Goal: Task Accomplishment & Management: Manage account settings

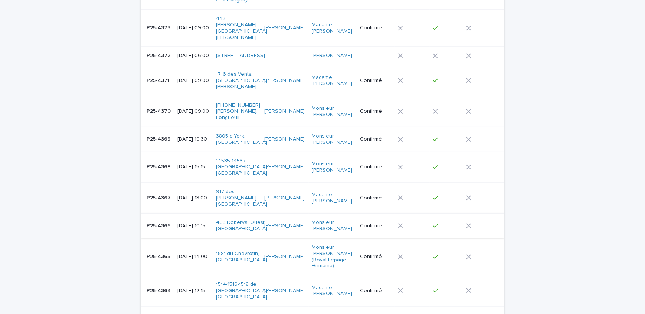
scroll to position [540, 0]
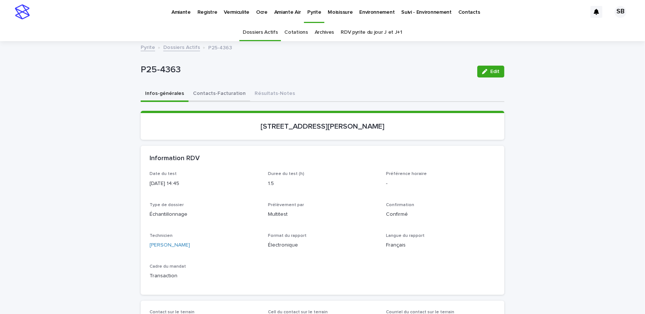
click at [223, 96] on button "Contacts-Facturation" at bounding box center [220, 95] width 62 height 16
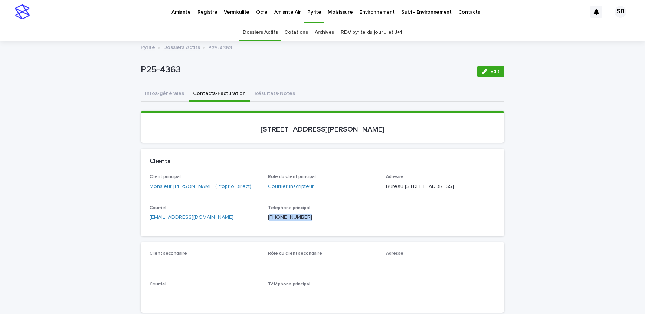
drag, startPoint x: 278, startPoint y: 231, endPoint x: 267, endPoint y: 228, distance: 11.7
click at [268, 222] on p "[PHONE_NUMBER]" at bounding box center [323, 218] width 110 height 8
click at [273, 91] on button "Résultats-Notes" at bounding box center [274, 95] width 49 height 16
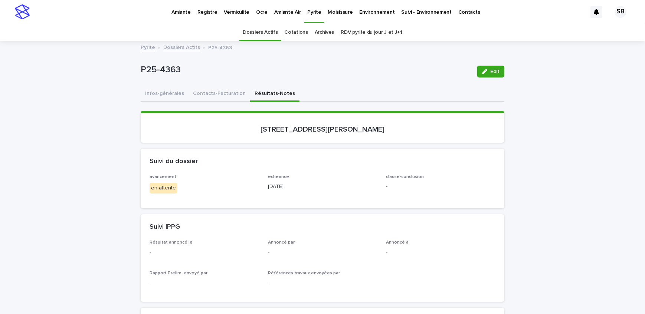
drag, startPoint x: 496, startPoint y: 73, endPoint x: 275, endPoint y: 200, distance: 255.6
click at [496, 73] on span "Edit" at bounding box center [494, 71] width 9 height 5
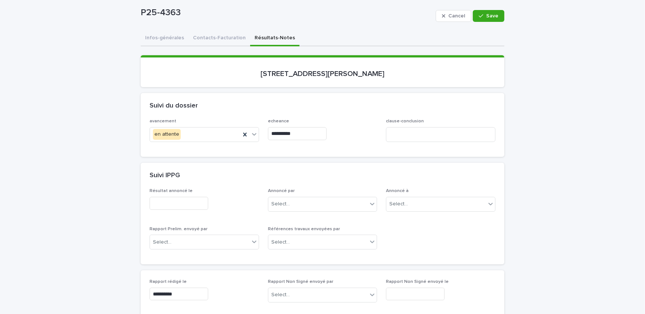
scroll to position [67, 0]
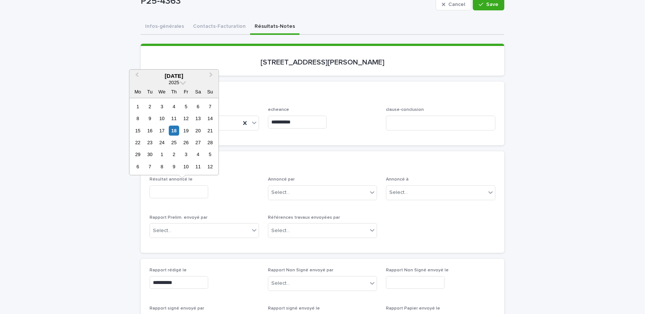
click at [182, 190] on input "text" at bounding box center [179, 192] width 59 height 13
click at [173, 130] on div "18" at bounding box center [174, 130] width 10 height 10
type input "**********"
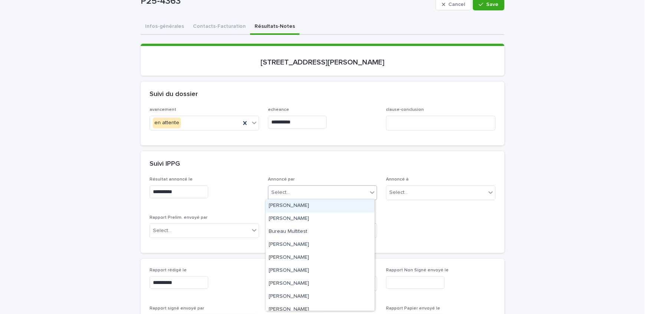
click at [330, 191] on div "Select..." at bounding box center [318, 193] width 100 height 12
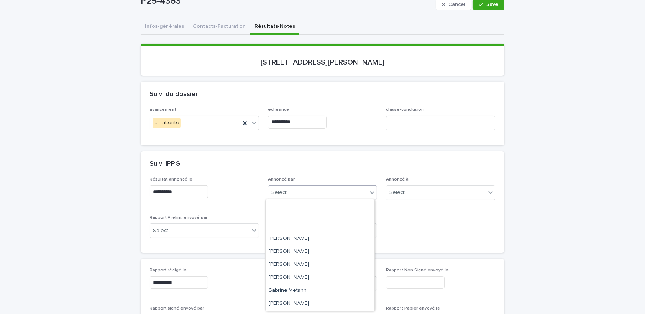
scroll to position [97, 0]
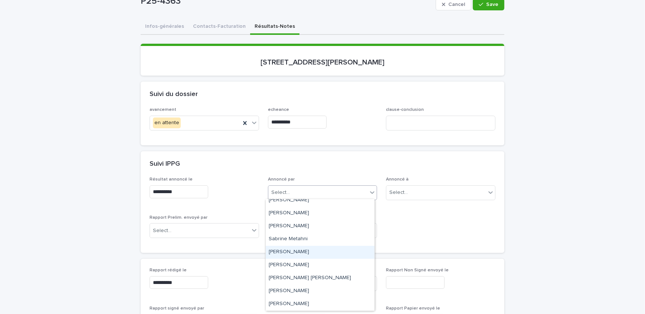
drag, startPoint x: 310, startPoint y: 251, endPoint x: 346, endPoint y: 219, distance: 48.7
click at [310, 251] on div "[PERSON_NAME]" at bounding box center [320, 252] width 109 height 13
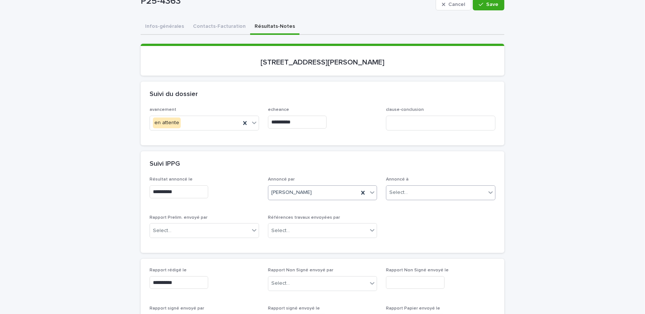
click at [451, 189] on div "Select..." at bounding box center [437, 193] width 100 height 12
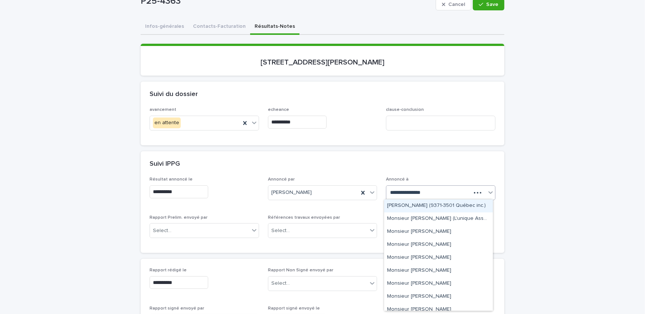
type input "**********"
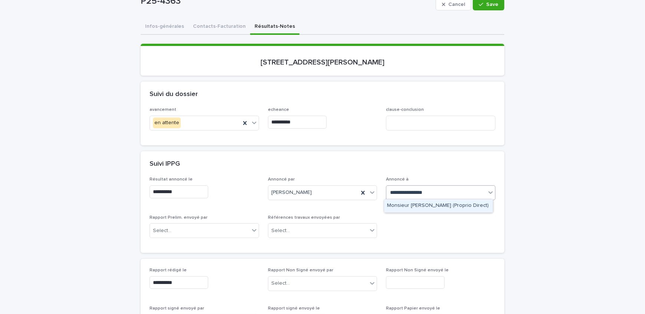
drag, startPoint x: 463, startPoint y: 204, endPoint x: 459, endPoint y: 206, distance: 4.3
click at [463, 204] on div "Monsieur [PERSON_NAME] (Proprio Direct)" at bounding box center [438, 206] width 109 height 13
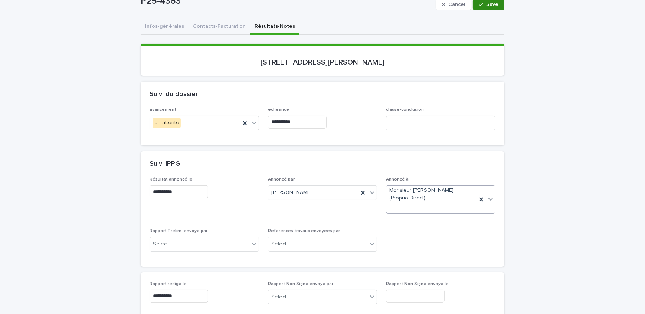
click at [497, 3] on button "Save" at bounding box center [489, 5] width 32 height 12
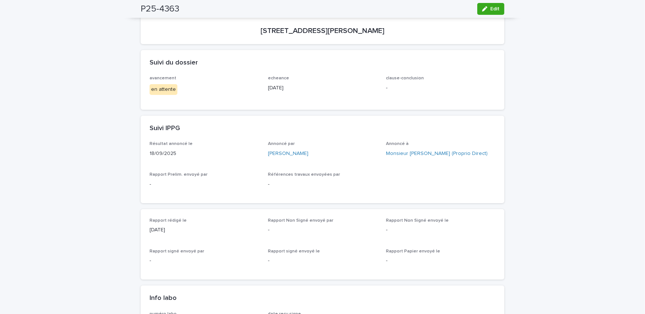
scroll to position [33, 0]
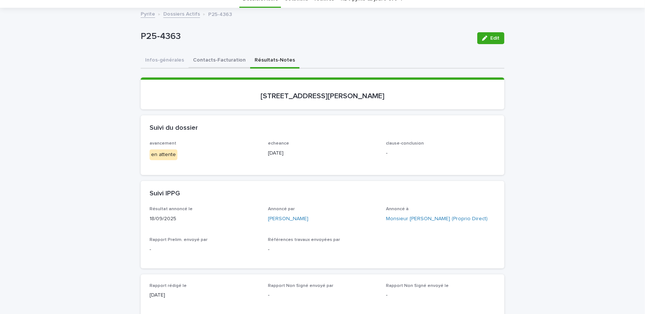
click at [215, 60] on button "Contacts-Facturation" at bounding box center [220, 61] width 62 height 16
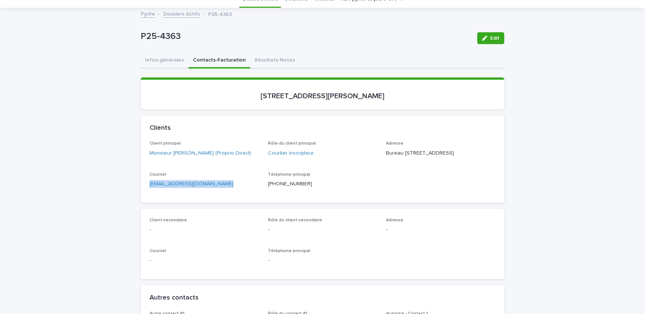
drag, startPoint x: 221, startPoint y: 198, endPoint x: 131, endPoint y: 197, distance: 90.2
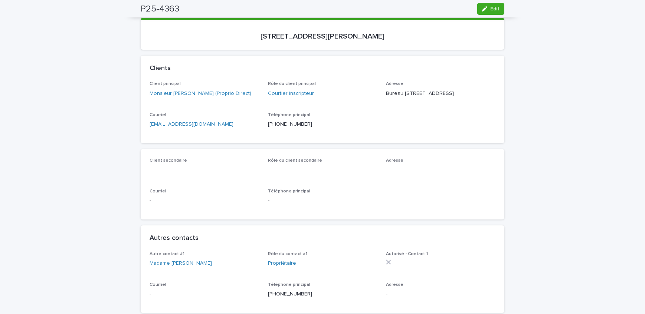
scroll to position [33, 0]
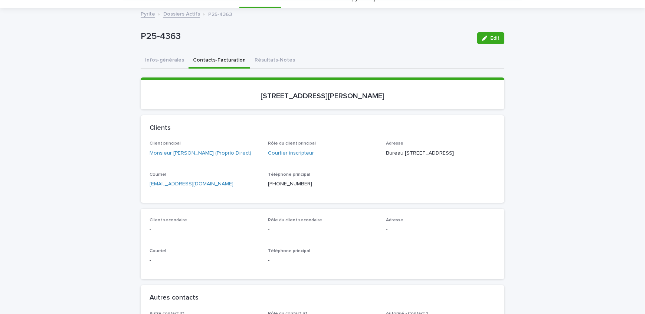
click at [278, 58] on button "Résultats-Notes" at bounding box center [274, 61] width 49 height 16
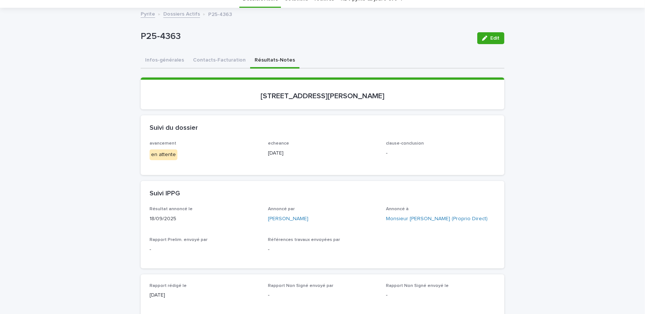
click at [483, 34] on button "Edit" at bounding box center [490, 38] width 27 height 12
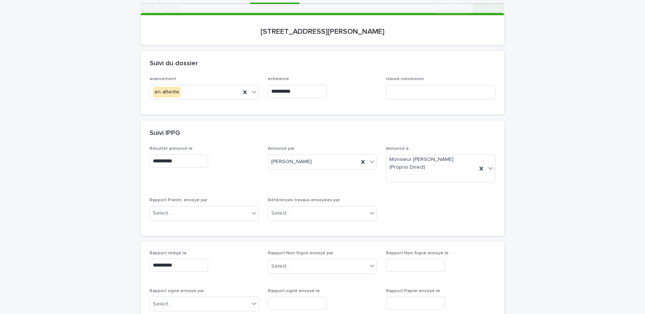
scroll to position [101, 0]
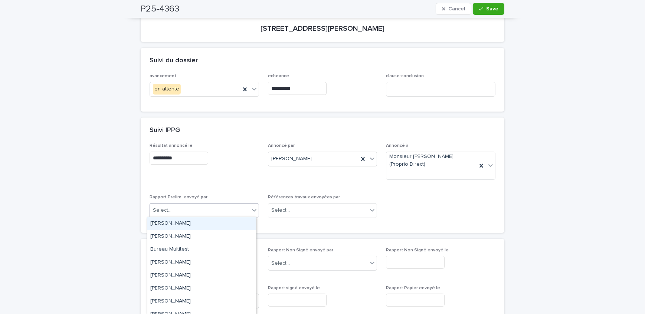
drag, startPoint x: 184, startPoint y: 207, endPoint x: 188, endPoint y: 224, distance: 17.2
click at [184, 207] on div "Select..." at bounding box center [200, 211] width 100 height 12
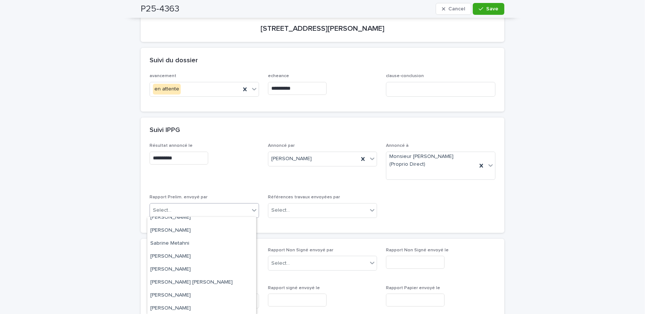
scroll to position [111, 0]
click at [197, 258] on div "[PERSON_NAME]" at bounding box center [201, 256] width 109 height 13
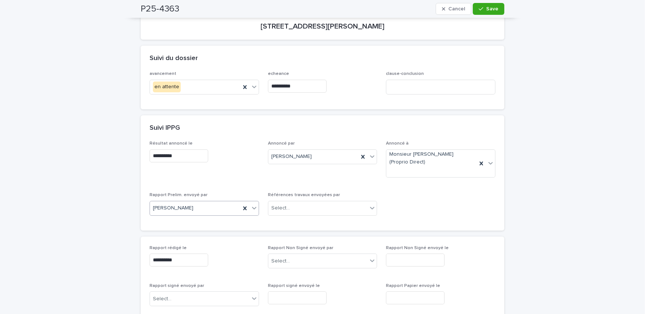
scroll to position [101, 0]
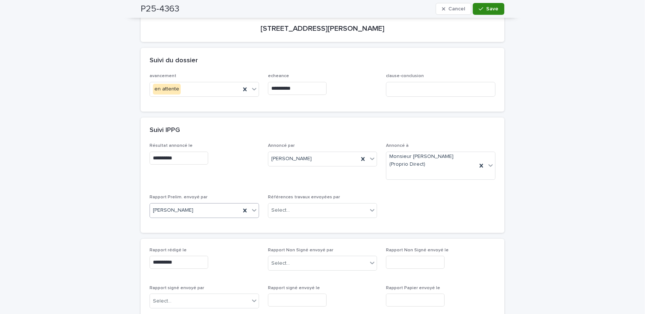
click at [487, 11] on span "Save" at bounding box center [492, 8] width 12 height 5
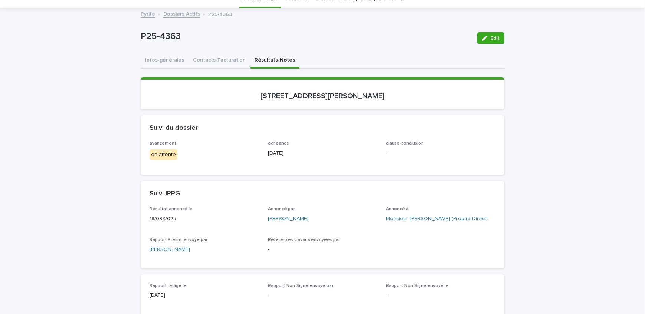
click at [496, 37] on span "Edit" at bounding box center [494, 38] width 9 height 5
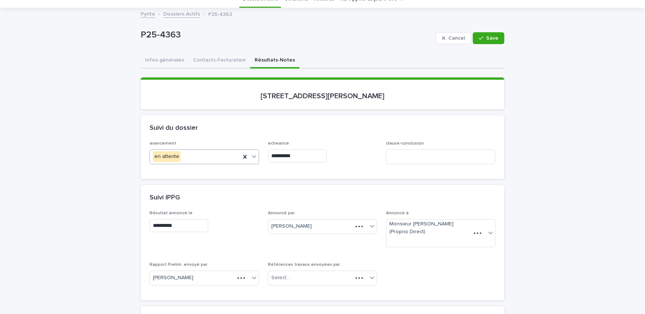
click at [188, 157] on div "en attente" at bounding box center [195, 157] width 91 height 12
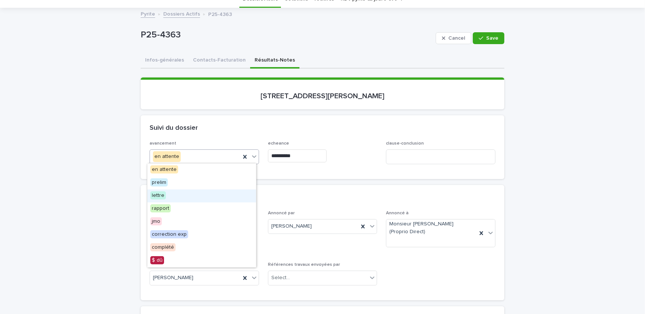
click at [196, 194] on div "lettre" at bounding box center [201, 196] width 109 height 13
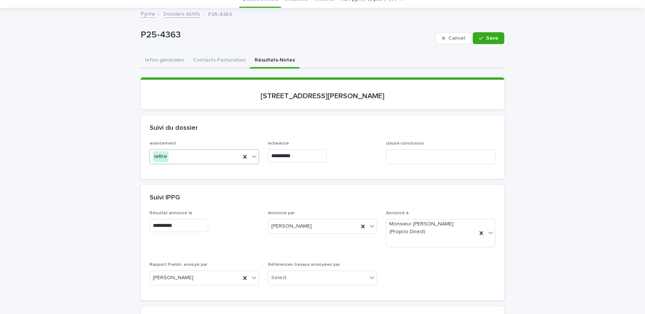
click at [320, 158] on input "**********" at bounding box center [297, 156] width 59 height 13
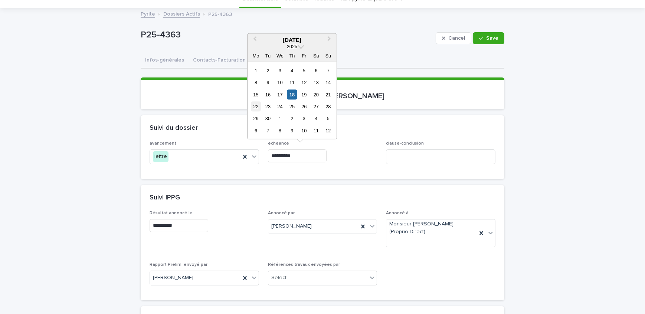
click at [255, 109] on div "22" at bounding box center [256, 107] width 10 height 10
type input "**********"
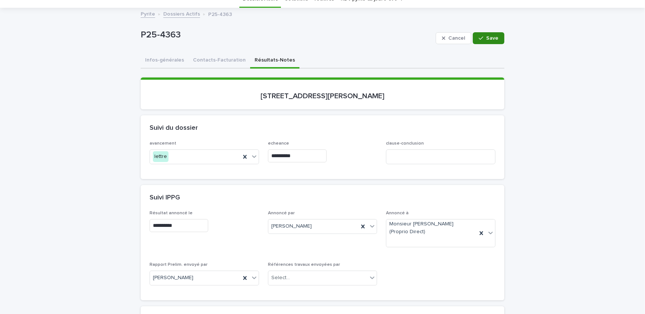
click at [483, 38] on div "button" at bounding box center [482, 38] width 7 height 5
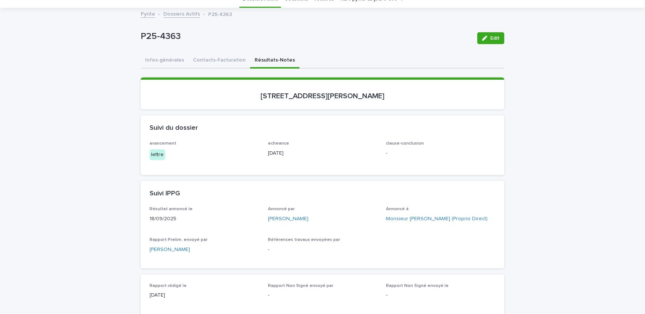
click at [178, 12] on link "Dossiers Actifs" at bounding box center [181, 13] width 37 height 9
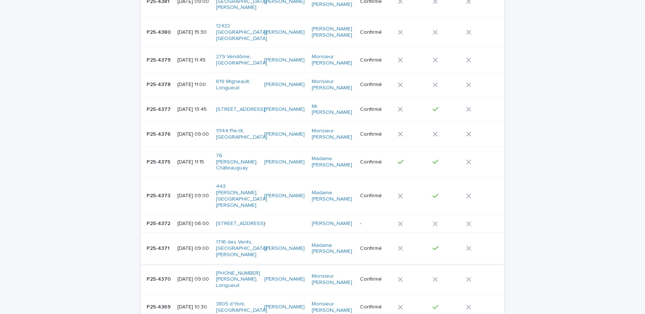
scroll to position [405, 0]
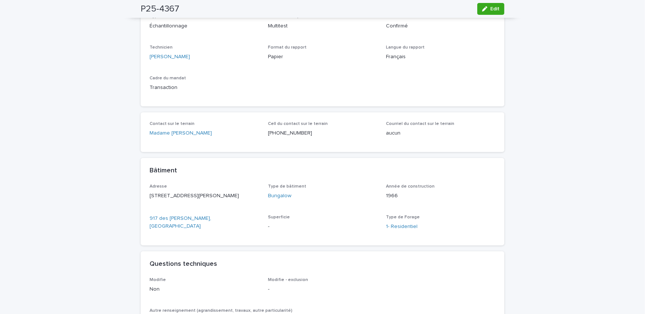
scroll to position [135, 0]
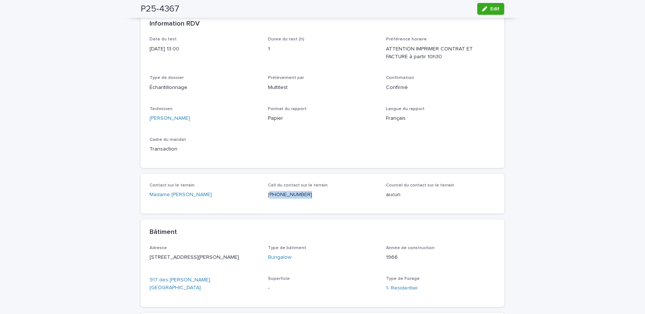
drag, startPoint x: 300, startPoint y: 199, endPoint x: 268, endPoint y: 197, distance: 32.7
click at [268, 197] on div "Cell du contact sur le terrain [PHONE_NUMBER]" at bounding box center [323, 194] width 110 height 22
click at [137, 167] on div "Loading... Saving… Loading... Saving… P25-4367 Edit P25-4367 Edit Sorry, there …" at bounding box center [322, 317] width 371 height 821
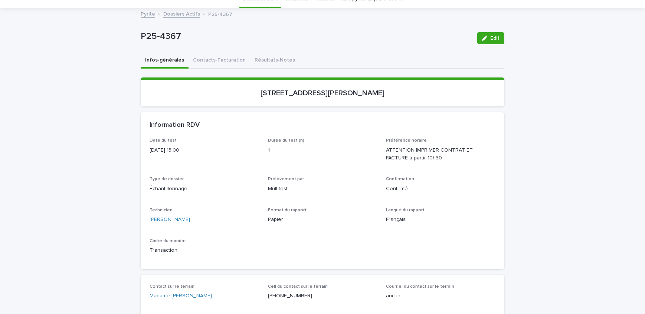
scroll to position [0, 0]
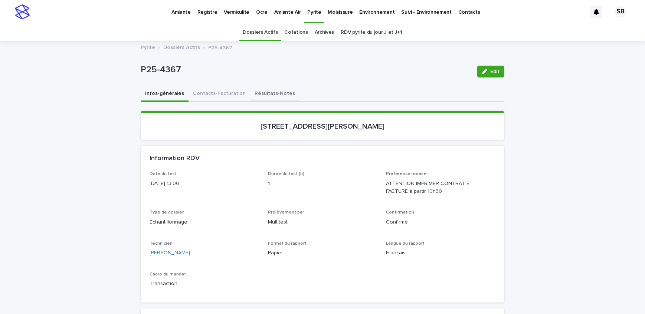
click at [264, 97] on button "Résultats-Notes" at bounding box center [274, 95] width 49 height 16
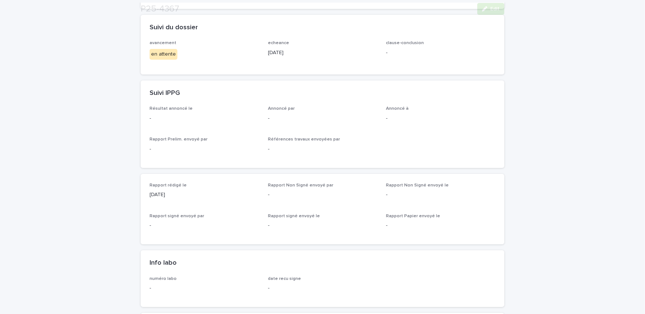
scroll to position [135, 0]
click at [497, 7] on span "Edit" at bounding box center [494, 8] width 9 height 5
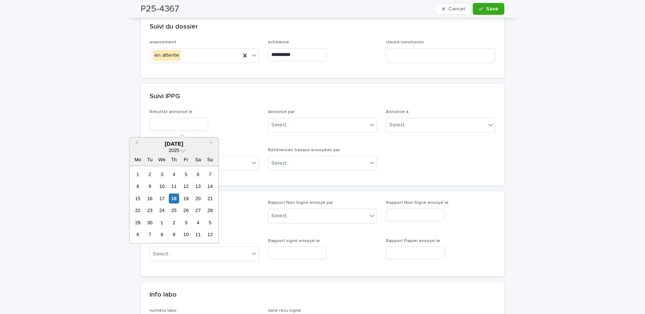
click at [190, 122] on input "text" at bounding box center [179, 124] width 59 height 13
click at [176, 197] on div "18" at bounding box center [174, 199] width 10 height 10
type input "**********"
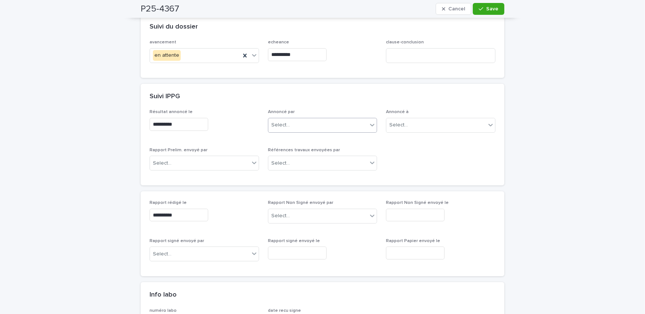
click at [322, 123] on div "Select..." at bounding box center [318, 125] width 100 height 12
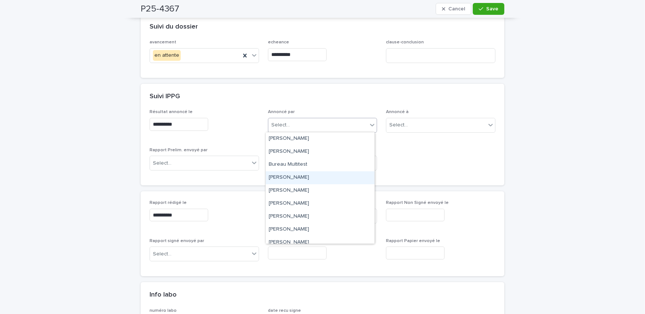
scroll to position [67, 0]
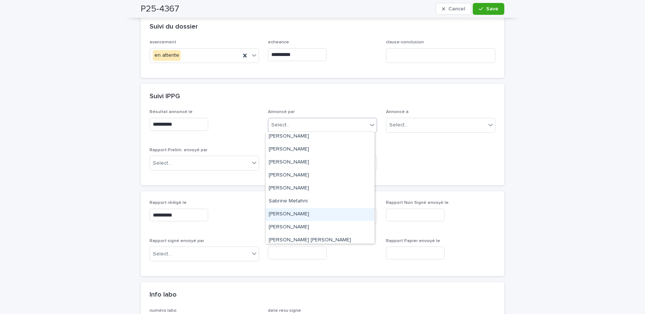
click at [318, 212] on div "[PERSON_NAME]" at bounding box center [320, 214] width 109 height 13
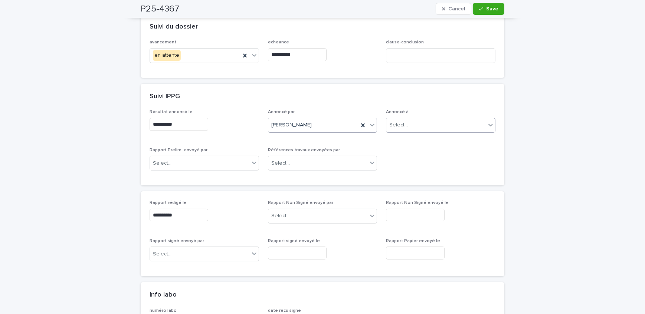
click at [404, 119] on div "Select..." at bounding box center [437, 125] width 100 height 12
type input "***"
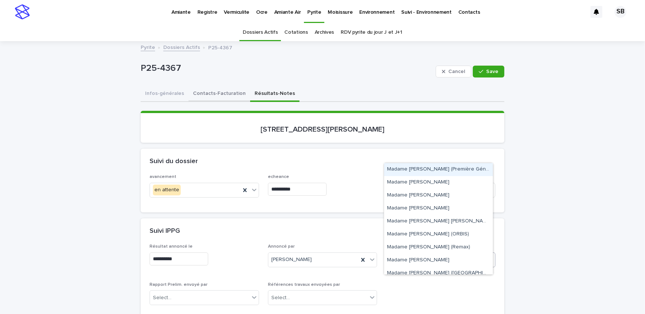
click at [227, 96] on button "Contacts-Facturation" at bounding box center [220, 95] width 62 height 16
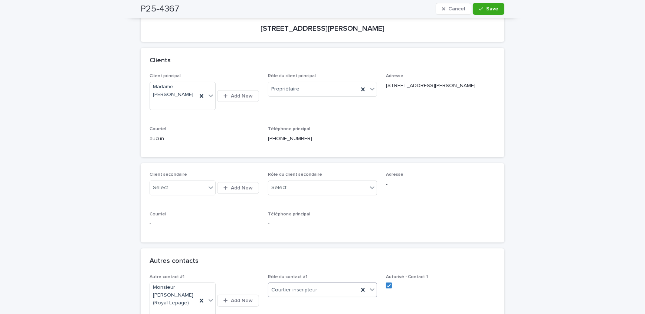
scroll to position [33, 0]
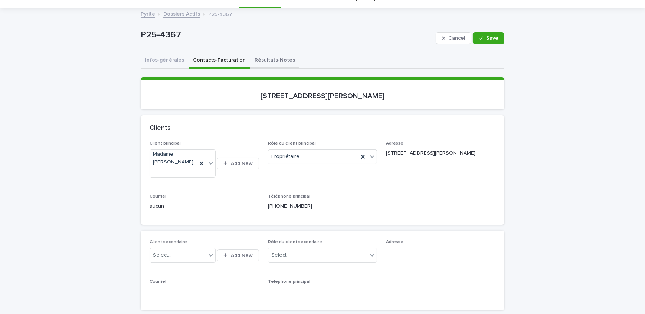
click at [260, 63] on button "Résultats-Notes" at bounding box center [274, 61] width 49 height 16
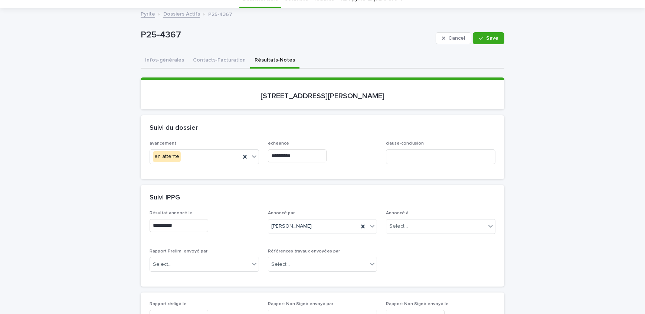
scroll to position [101, 0]
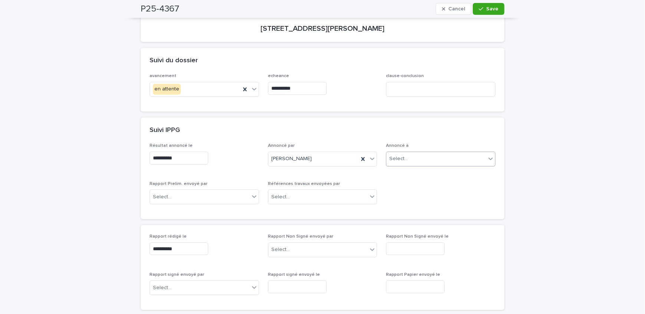
click at [410, 160] on div "Select..." at bounding box center [437, 159] width 100 height 12
type input "**********"
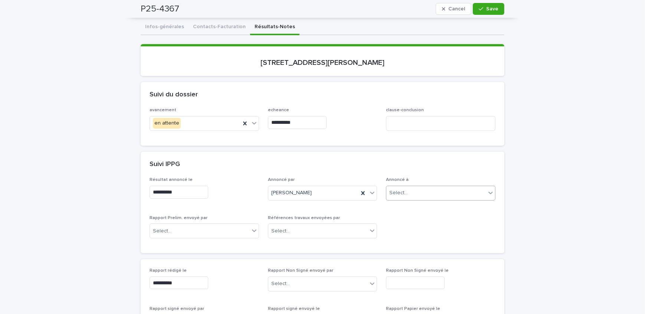
scroll to position [33, 0]
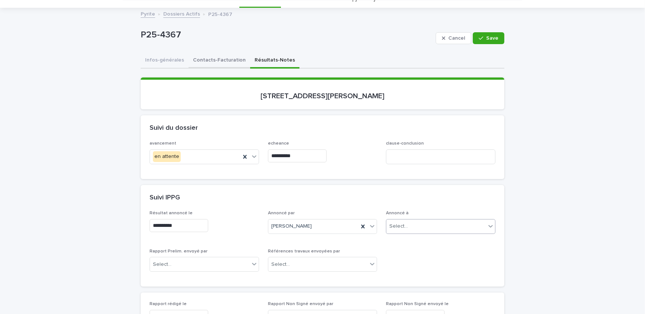
click at [211, 67] on button "Contacts-Facturation" at bounding box center [220, 61] width 62 height 16
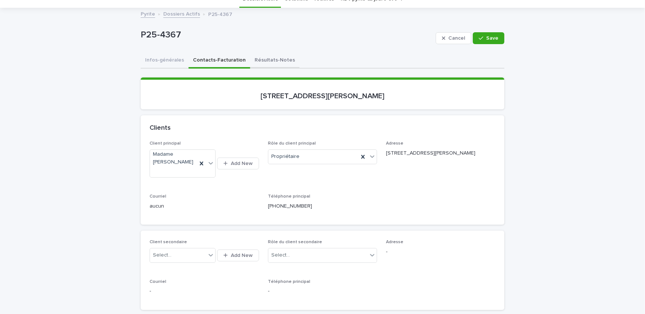
click at [268, 58] on button "Résultats-Notes" at bounding box center [274, 61] width 49 height 16
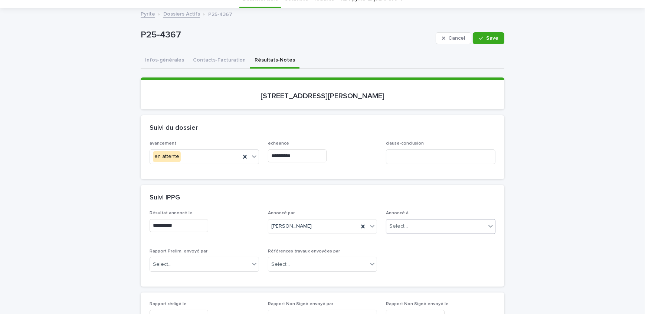
click at [409, 226] on div "Select..." at bounding box center [437, 227] width 100 height 12
type input "**********"
click at [434, 239] on div "Madame [PERSON_NAME]" at bounding box center [438, 240] width 109 height 13
click at [483, 39] on div "button" at bounding box center [482, 38] width 7 height 5
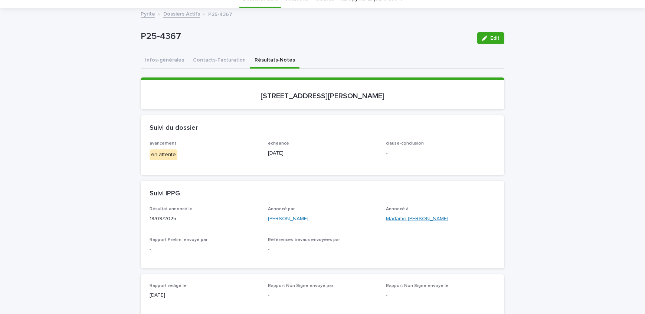
click at [435, 218] on link "Madame [PERSON_NAME]" at bounding box center [417, 219] width 62 height 8
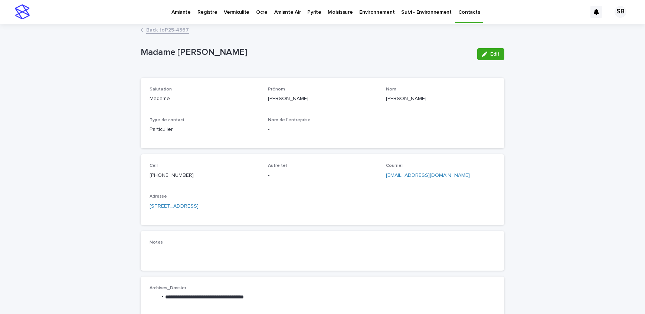
click at [170, 26] on link "Back to P25-4367" at bounding box center [167, 29] width 43 height 9
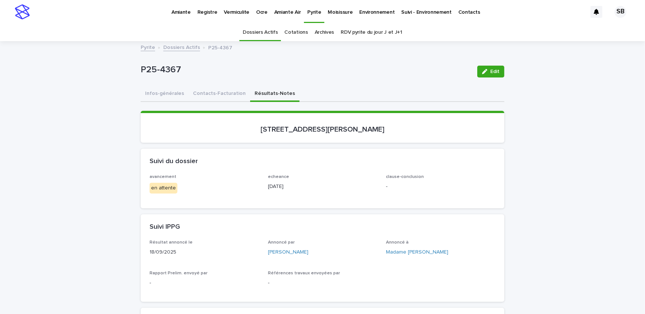
scroll to position [23, 0]
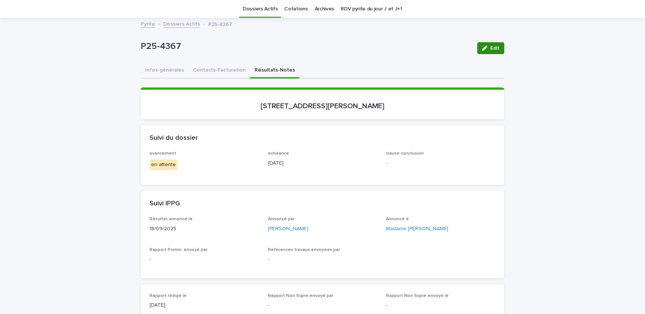
click at [490, 48] on span "Edit" at bounding box center [494, 48] width 9 height 5
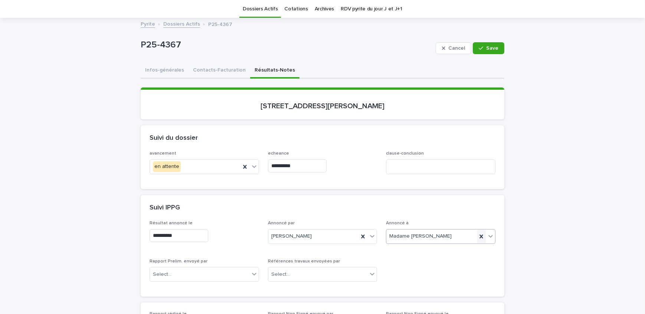
click at [480, 235] on icon at bounding box center [481, 237] width 3 height 4
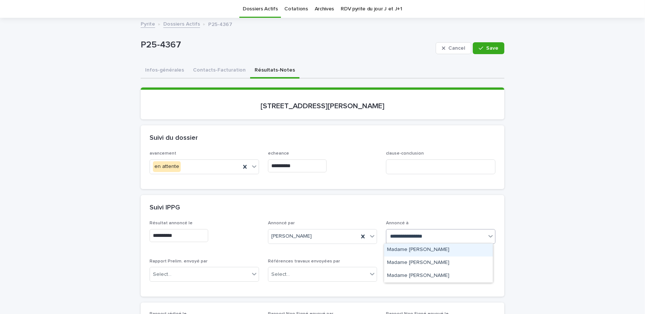
type input "**********"
click at [472, 259] on div "Madame [PERSON_NAME]" at bounding box center [438, 263] width 109 height 13
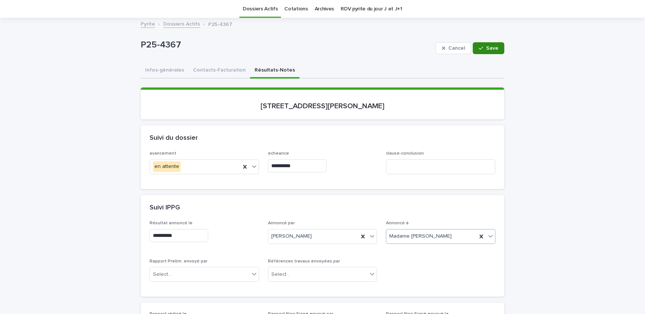
click at [498, 47] on button "Save" at bounding box center [489, 48] width 32 height 12
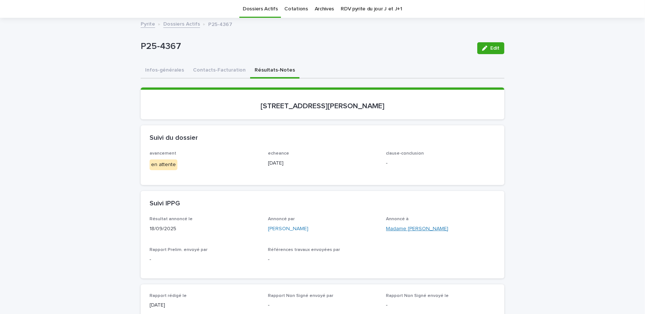
click at [437, 228] on link "Madame [PERSON_NAME]" at bounding box center [417, 229] width 62 height 8
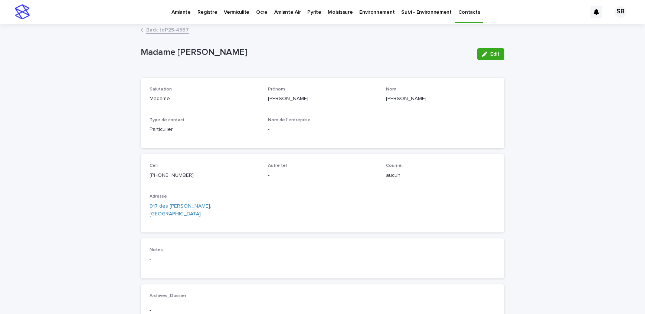
click at [163, 31] on link "Back to P25-4367" at bounding box center [167, 29] width 43 height 9
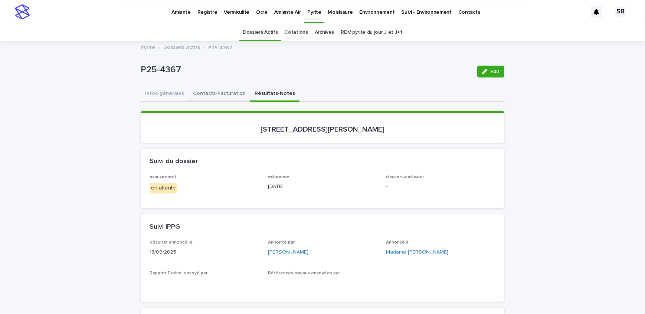
drag, startPoint x: 227, startPoint y: 98, endPoint x: 13, endPoint y: 163, distance: 223.6
click at [227, 98] on button "Contacts-Facturation" at bounding box center [220, 95] width 62 height 16
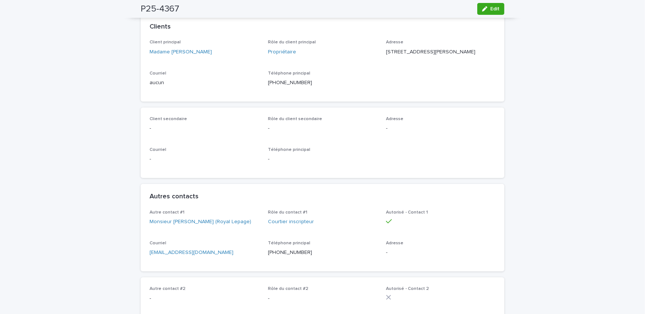
scroll to position [202, 0]
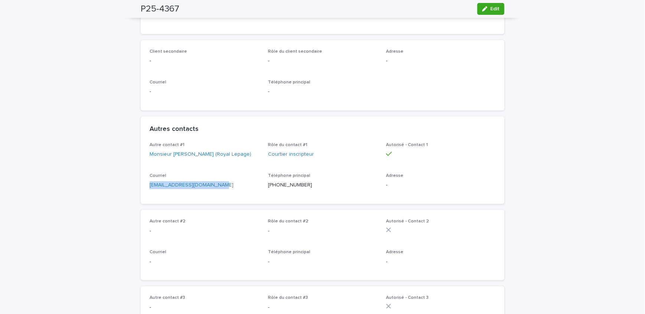
drag, startPoint x: 215, startPoint y: 195, endPoint x: 131, endPoint y: 196, distance: 83.9
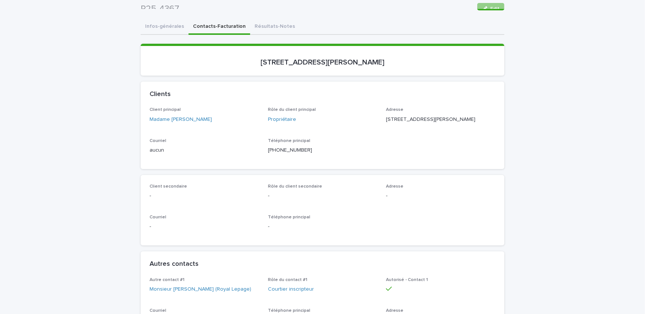
scroll to position [0, 0]
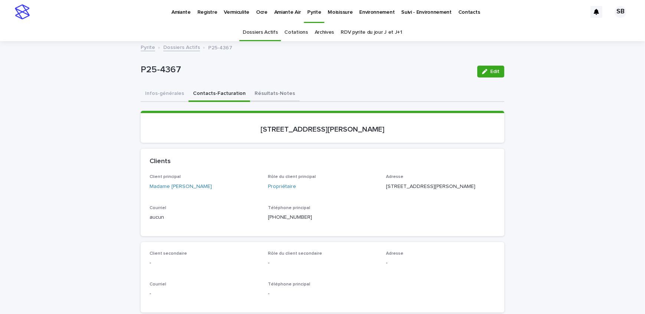
click at [265, 95] on button "Résultats-Notes" at bounding box center [274, 95] width 49 height 16
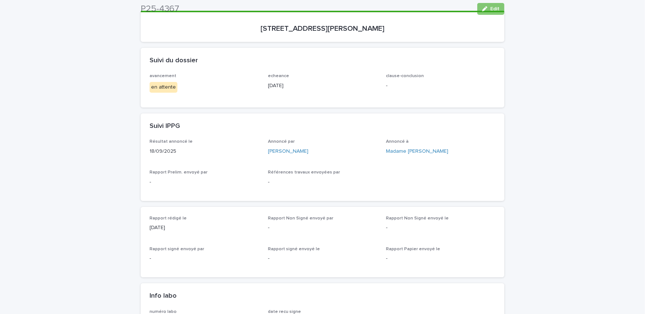
scroll to position [270, 0]
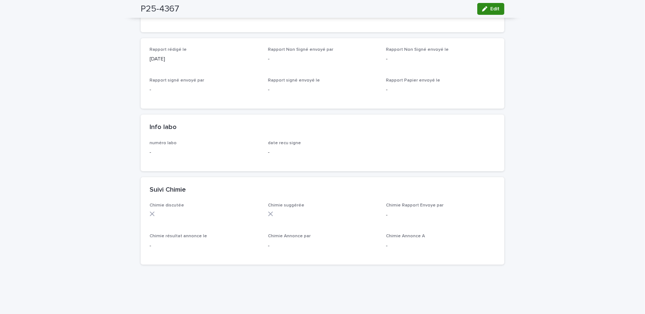
click at [489, 13] on button "Edit" at bounding box center [490, 9] width 27 height 12
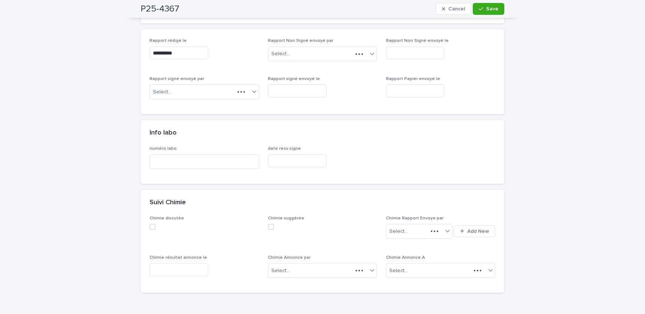
scroll to position [230, 0]
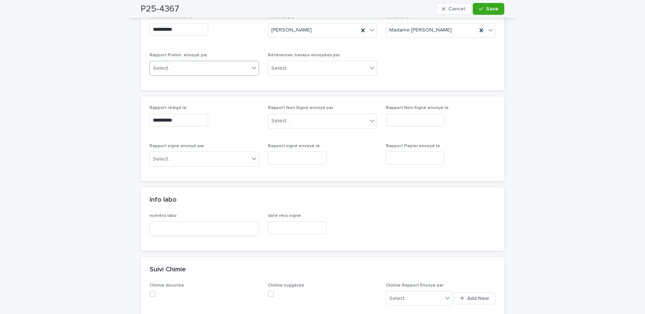
click at [213, 69] on div "Select..." at bounding box center [200, 68] width 100 height 12
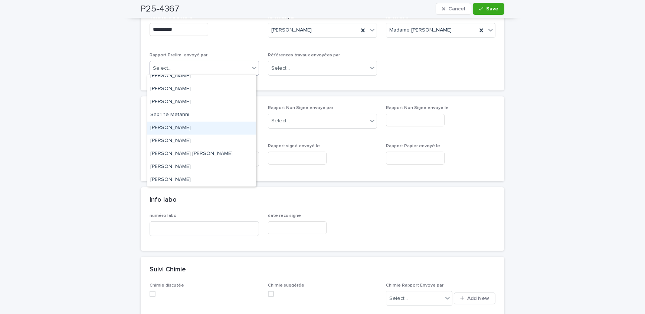
click at [193, 128] on div "[PERSON_NAME]" at bounding box center [201, 128] width 109 height 13
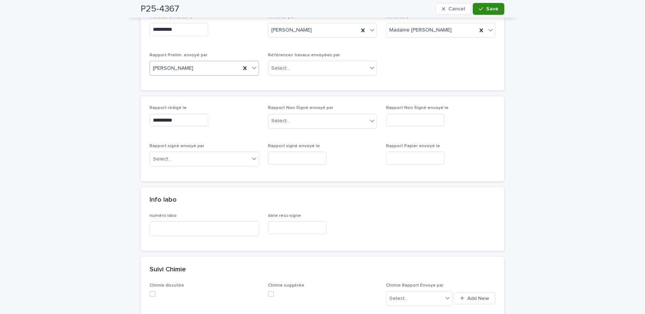
click at [479, 6] on icon "button" at bounding box center [481, 8] width 4 height 5
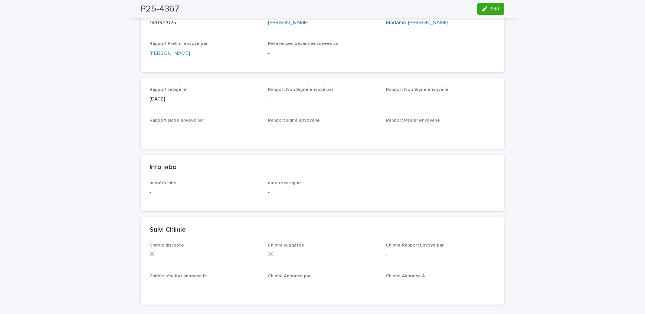
scroll to position [202, 0]
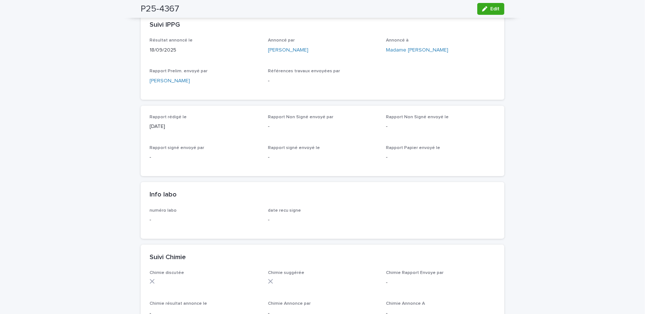
click at [63, 127] on div "Loading... Saving… Loading... Saving… P25-4367 Edit P25-4367 Edit Sorry, there …" at bounding box center [322, 250] width 645 height 821
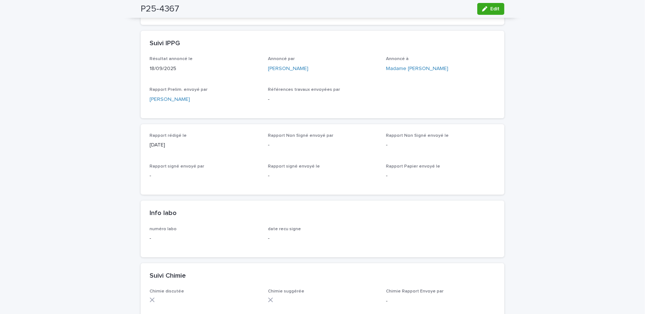
scroll to position [169, 0]
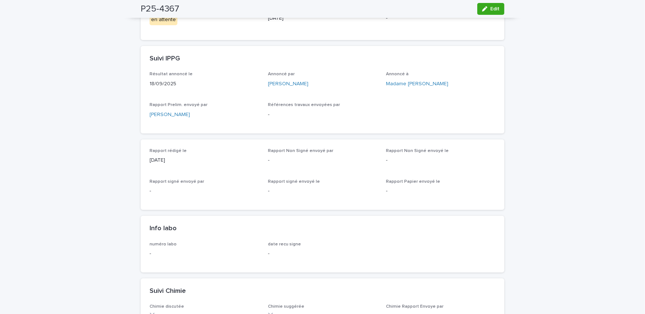
drag, startPoint x: 498, startPoint y: 10, endPoint x: 241, endPoint y: 130, distance: 282.9
click at [498, 10] on button "Edit" at bounding box center [490, 9] width 27 height 12
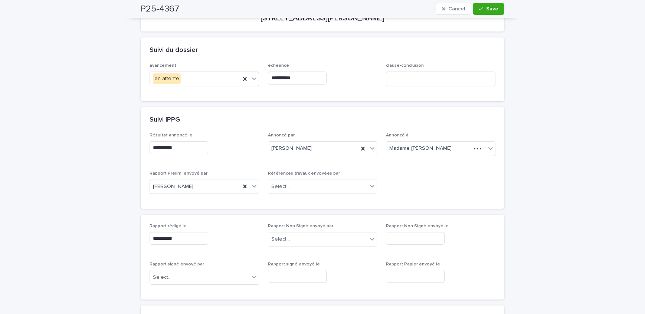
scroll to position [95, 0]
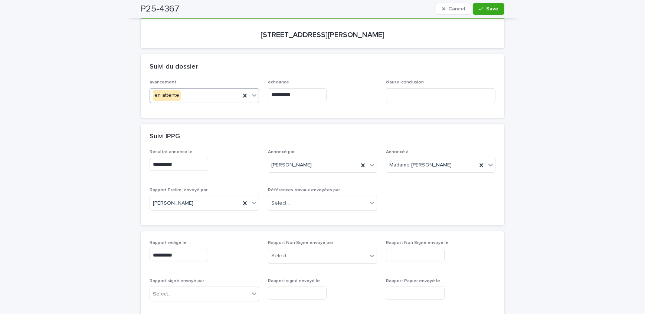
click at [186, 95] on div "en attente" at bounding box center [195, 95] width 91 height 12
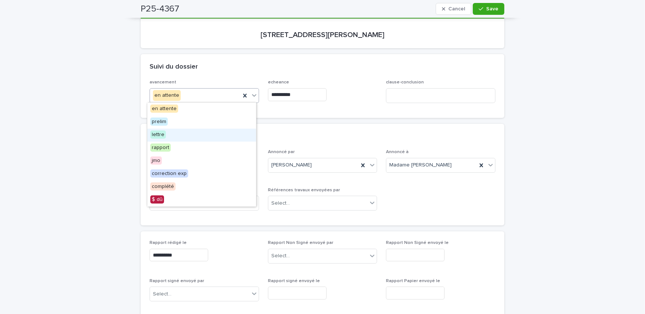
click at [187, 132] on div "lettre" at bounding box center [201, 135] width 109 height 13
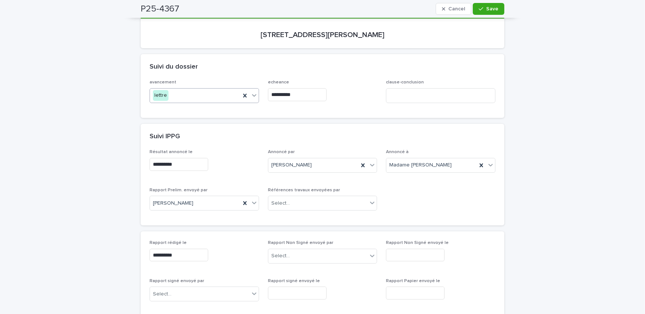
click at [314, 99] on input "**********" at bounding box center [297, 94] width 59 height 13
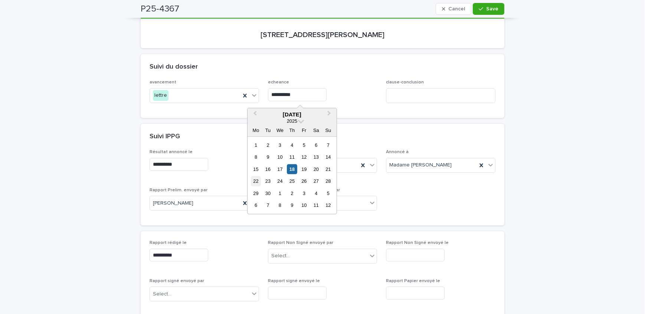
click at [256, 179] on div "22" at bounding box center [256, 181] width 10 height 10
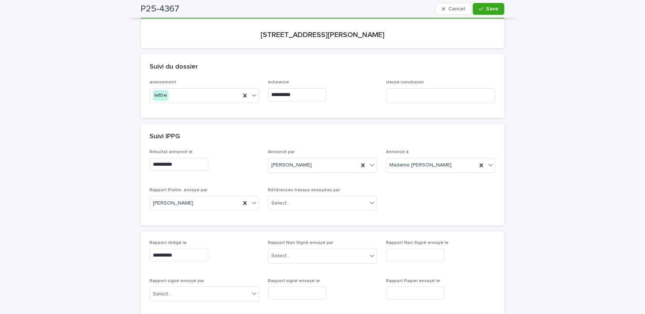
type input "**********"
click at [482, 9] on div "button" at bounding box center [482, 8] width 7 height 5
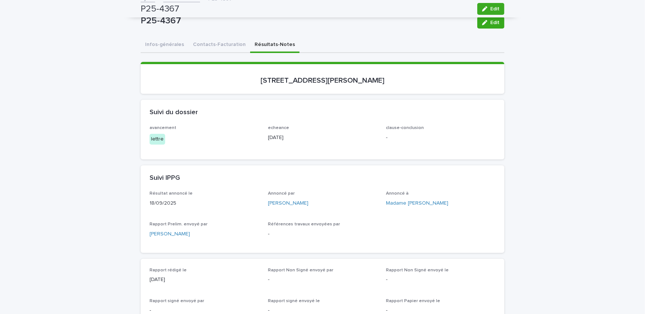
scroll to position [0, 0]
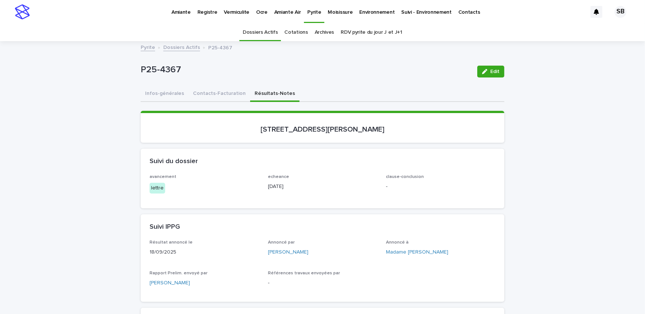
click at [163, 44] on link "Dossiers Actifs" at bounding box center [181, 47] width 37 height 9
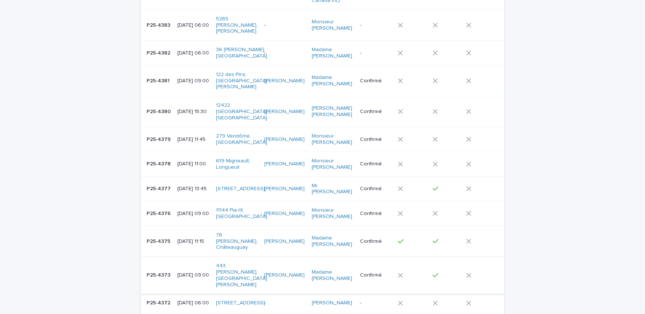
scroll to position [304, 0]
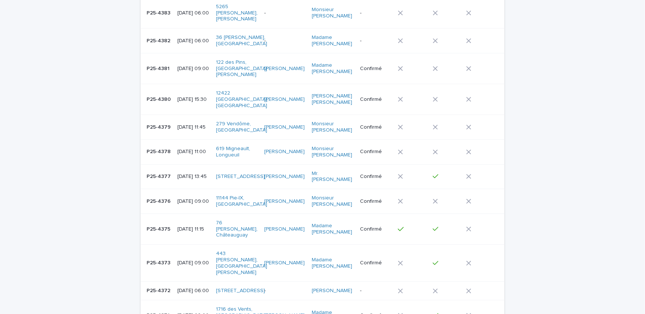
click at [170, 301] on td "P25-4371 P25-4371" at bounding box center [158, 316] width 34 height 31
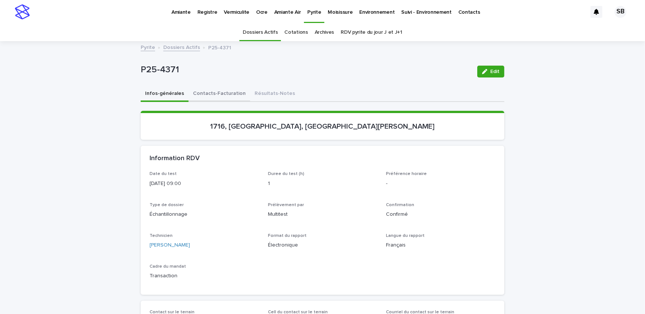
click at [202, 96] on button "Contacts-Facturation" at bounding box center [220, 95] width 62 height 16
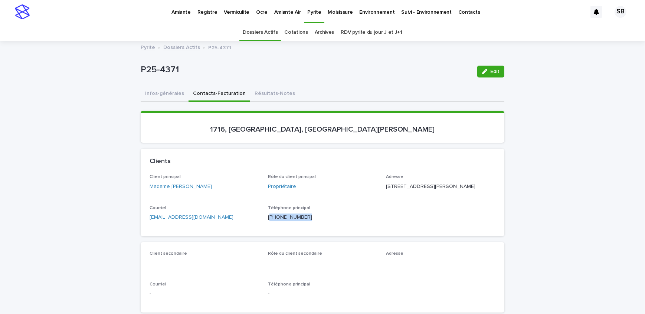
drag, startPoint x: 305, startPoint y: 231, endPoint x: 268, endPoint y: 230, distance: 37.5
click at [268, 228] on div "Téléphone principal [PHONE_NUMBER]" at bounding box center [323, 217] width 110 height 22
copy p "450) 649-8044"
click at [495, 69] on span "Edit" at bounding box center [494, 71] width 9 height 5
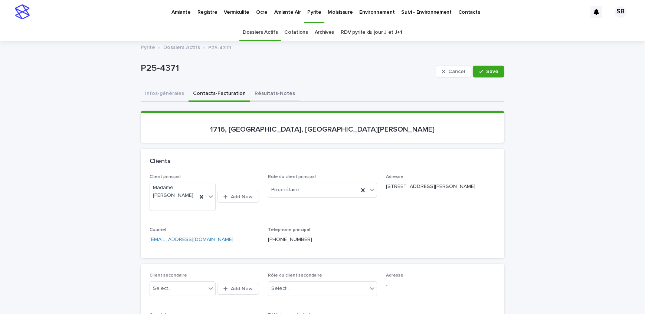
click at [260, 96] on button "Résultats-Notes" at bounding box center [274, 95] width 49 height 16
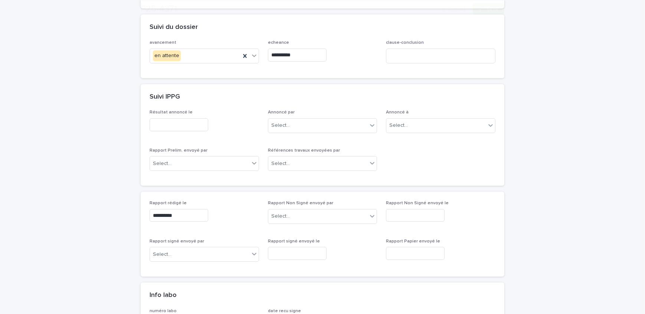
scroll to position [135, 0]
click at [196, 123] on input "text" at bounding box center [179, 124] width 59 height 13
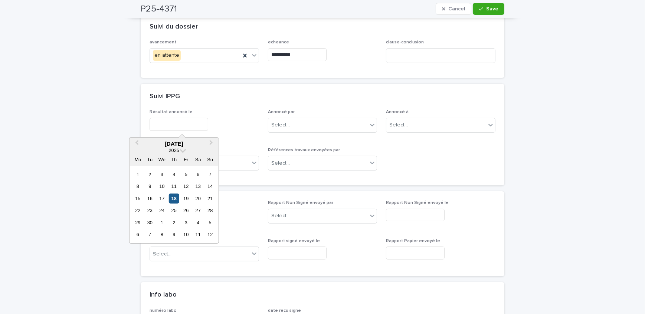
click at [176, 199] on div "18" at bounding box center [174, 199] width 10 height 10
type input "**********"
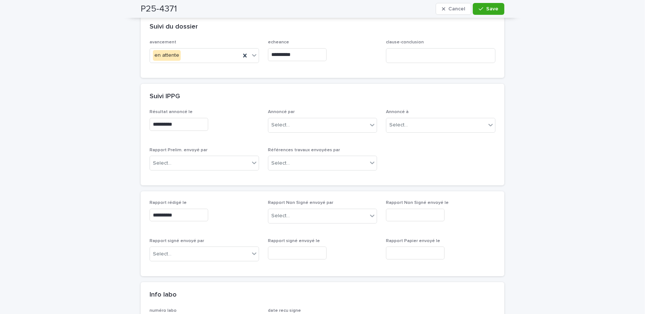
click at [239, 128] on div "**********" at bounding box center [205, 124] width 110 height 13
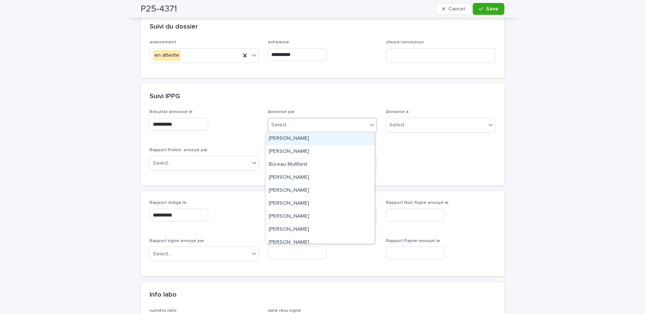
click at [316, 124] on div "Select..." at bounding box center [318, 125] width 100 height 12
type input "********"
click at [329, 137] on div "[PERSON_NAME]" at bounding box center [320, 139] width 109 height 13
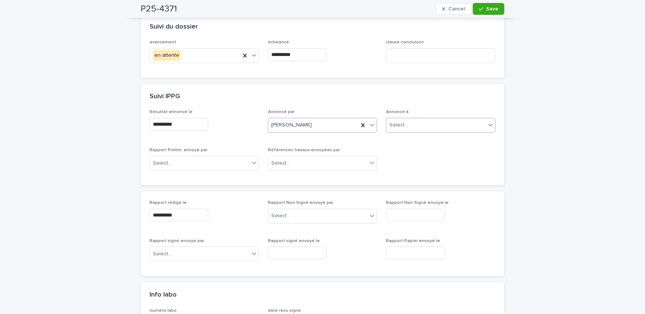
click at [400, 126] on div "Select..." at bounding box center [398, 125] width 19 height 8
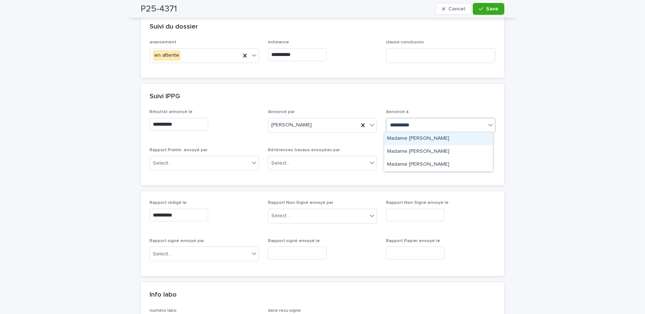
type input "**********"
click at [412, 138] on div "Madame [PERSON_NAME]" at bounding box center [438, 139] width 109 height 13
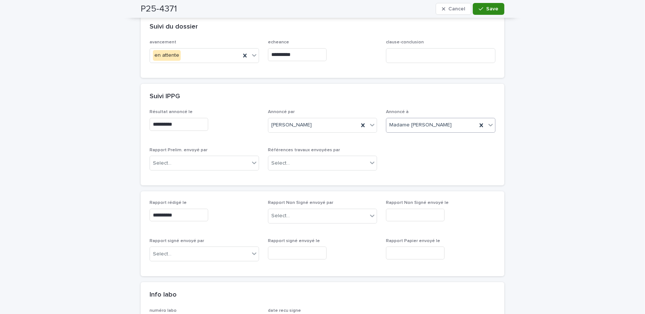
click at [486, 6] on span "Save" at bounding box center [492, 8] width 12 height 5
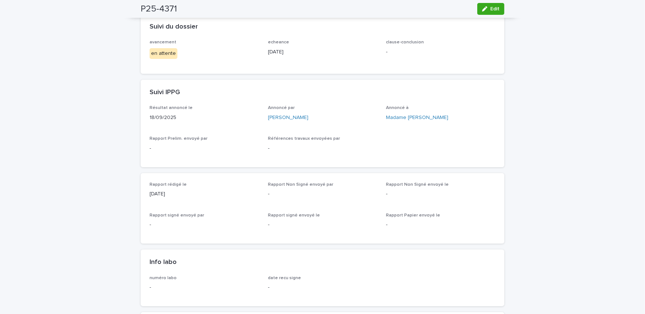
scroll to position [67, 0]
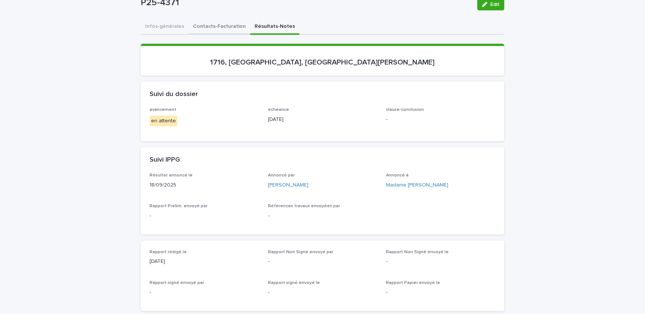
drag, startPoint x: 196, startPoint y: 25, endPoint x: 32, endPoint y: 115, distance: 186.9
click at [196, 25] on button "Contacts-Facturation" at bounding box center [220, 27] width 62 height 16
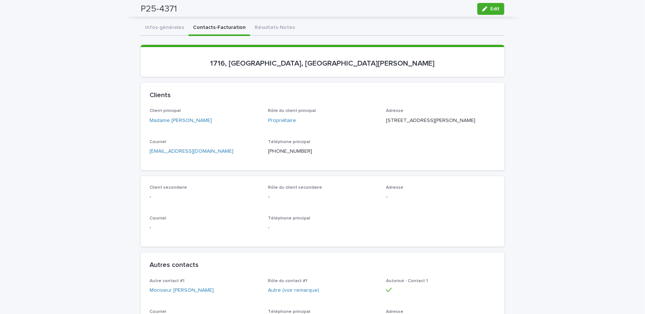
scroll to position [33, 0]
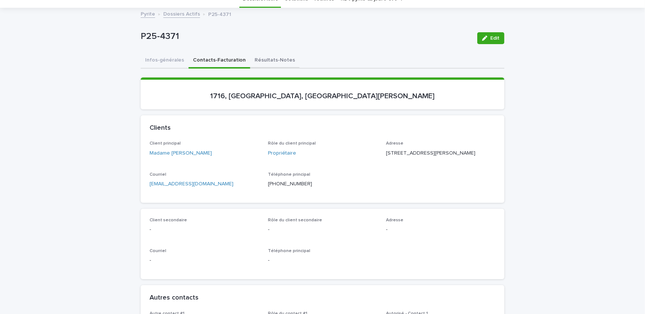
click at [267, 59] on button "Résultats-Notes" at bounding box center [274, 61] width 49 height 16
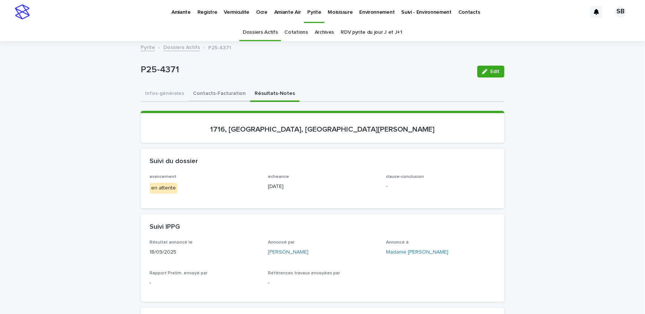
click at [215, 94] on button "Contacts-Facturation" at bounding box center [220, 95] width 62 height 16
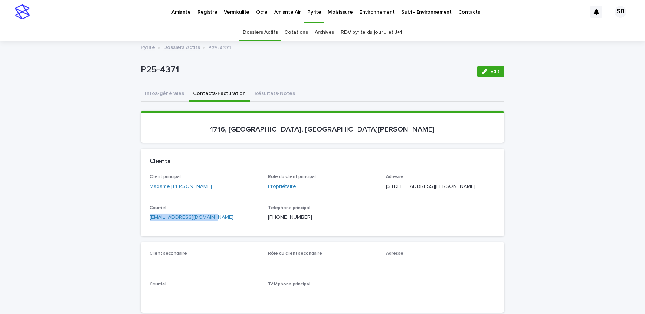
drag, startPoint x: 141, startPoint y: 229, endPoint x: 165, endPoint y: 224, distance: 23.9
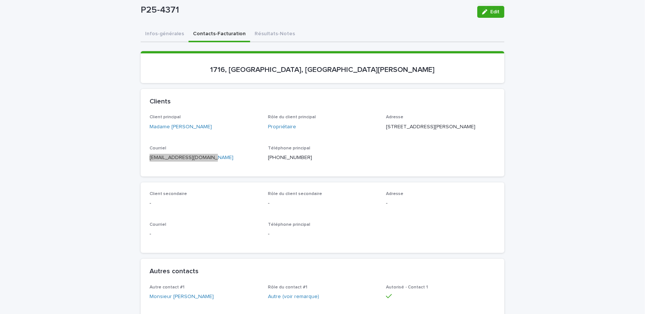
scroll to position [135, 0]
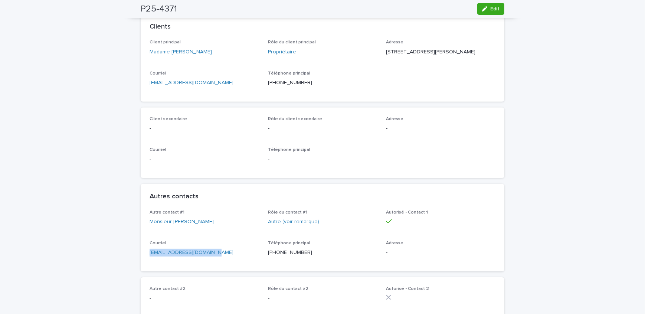
drag, startPoint x: 212, startPoint y: 265, endPoint x: 139, endPoint y: 271, distance: 73.8
click at [141, 271] on div "Autre contact #1 Monsieur [PERSON_NAME] Rôle du contact #1 Autre (voir remarque…" at bounding box center [323, 241] width 364 height 62
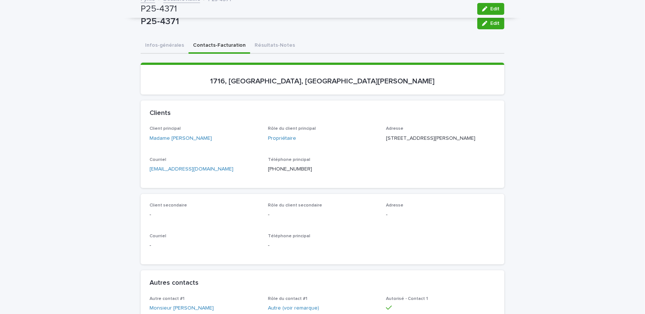
scroll to position [0, 0]
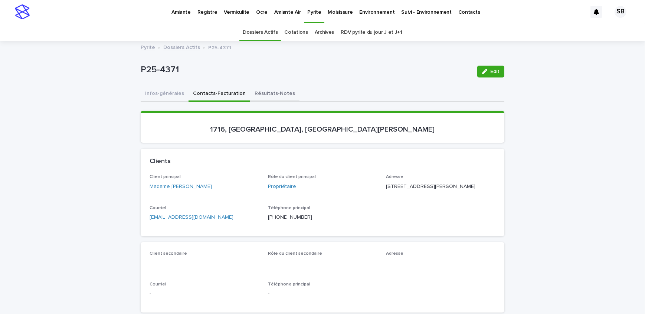
click at [252, 94] on button "Résultats-Notes" at bounding box center [274, 95] width 49 height 16
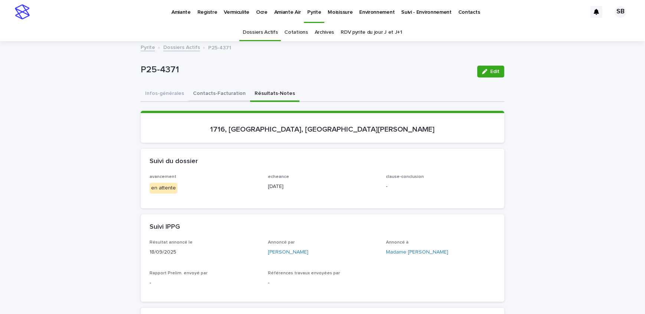
drag, startPoint x: 17, startPoint y: 93, endPoint x: 185, endPoint y: 87, distance: 168.3
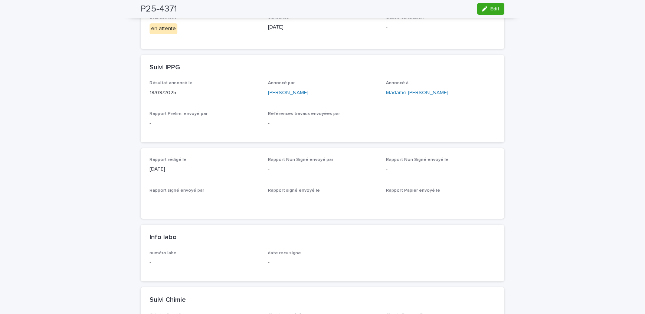
scroll to position [202, 0]
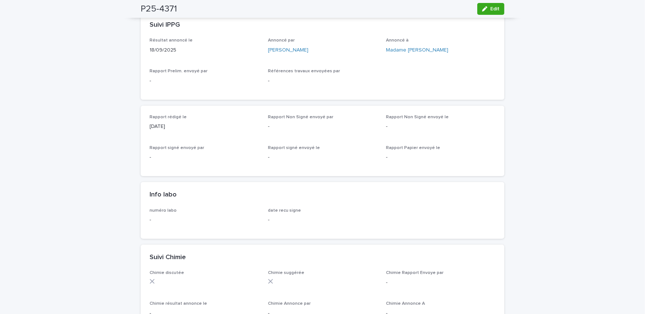
click at [490, 12] on button "Edit" at bounding box center [490, 9] width 27 height 12
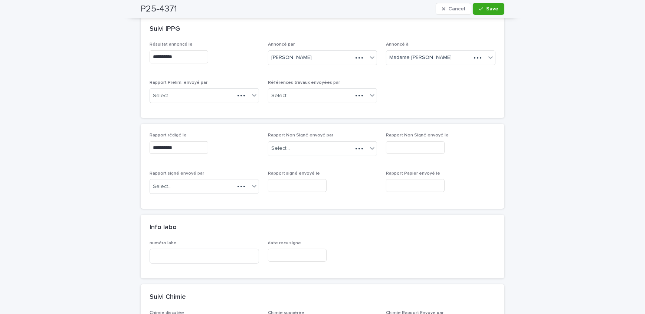
scroll to position [230, 0]
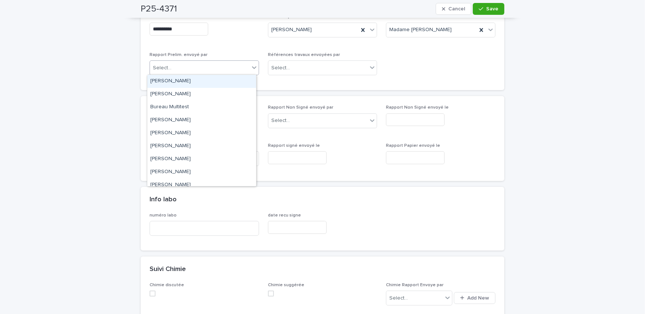
click at [172, 71] on div "Select..." at bounding box center [200, 68] width 100 height 12
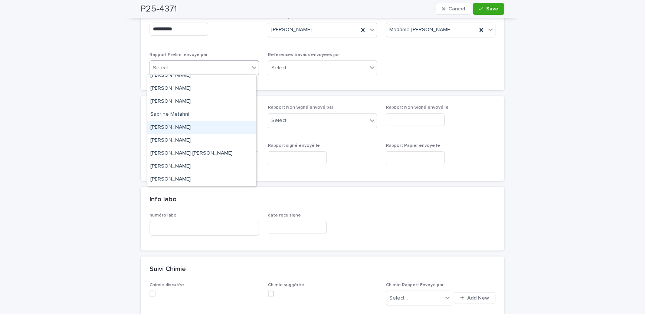
click at [185, 130] on div "[PERSON_NAME]" at bounding box center [201, 127] width 109 height 13
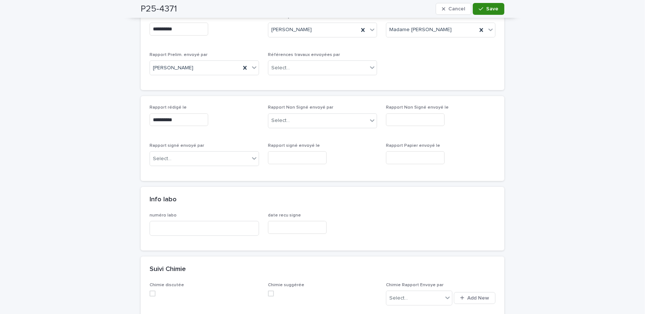
click at [479, 9] on icon "button" at bounding box center [481, 8] width 4 height 3
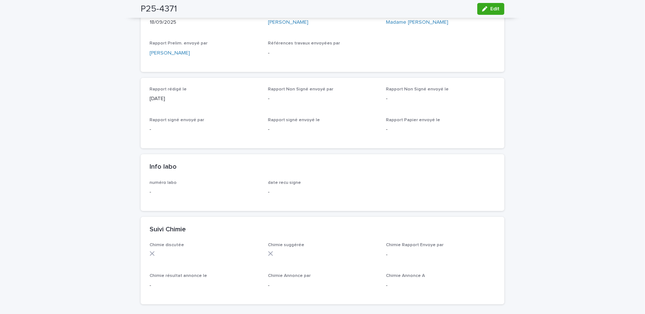
scroll to position [202, 0]
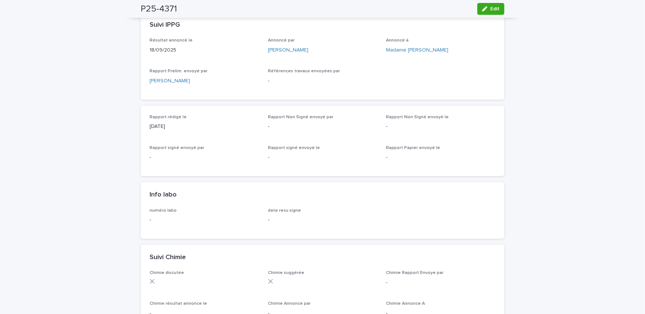
click at [108, 135] on div "Loading... Saving… Loading... Saving… P25-4371 Edit P25-4371 Edit Sorry, there …" at bounding box center [322, 266] width 645 height 852
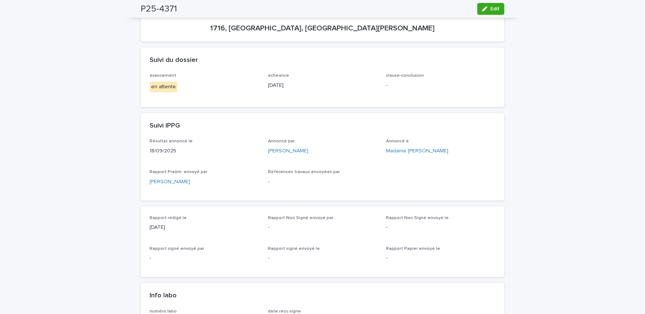
scroll to position [101, 0]
click at [487, 13] on button "Edit" at bounding box center [490, 9] width 27 height 12
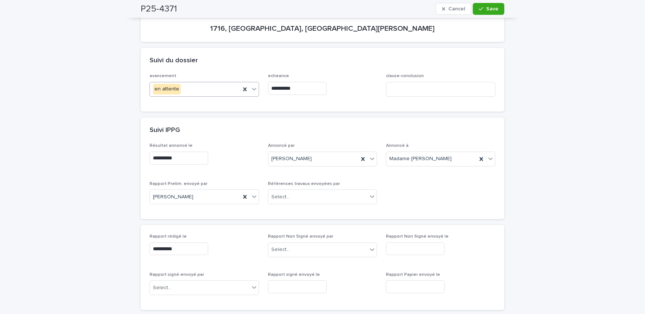
click at [193, 92] on div "en attente" at bounding box center [195, 89] width 91 height 12
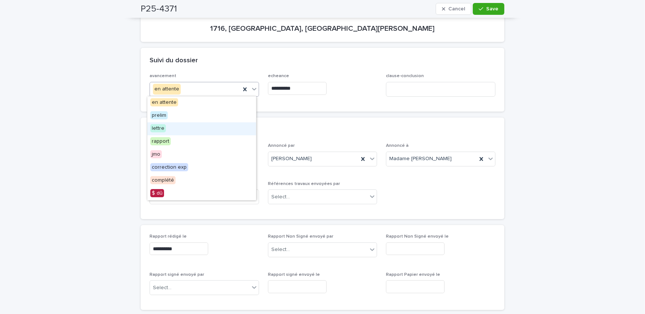
click at [189, 125] on div "lettre" at bounding box center [201, 129] width 109 height 13
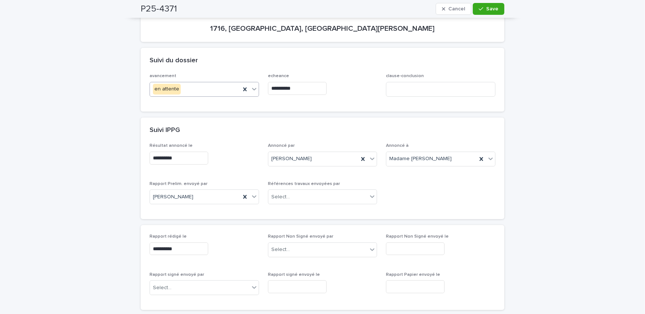
click at [305, 88] on input "**********" at bounding box center [297, 88] width 59 height 13
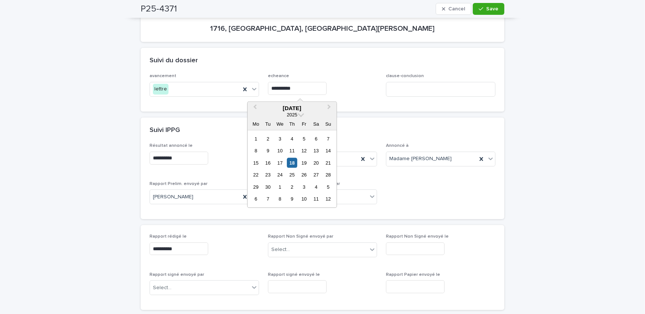
drag, startPoint x: 257, startPoint y: 175, endPoint x: 329, endPoint y: 94, distance: 107.8
click at [257, 175] on div "22" at bounding box center [256, 175] width 10 height 10
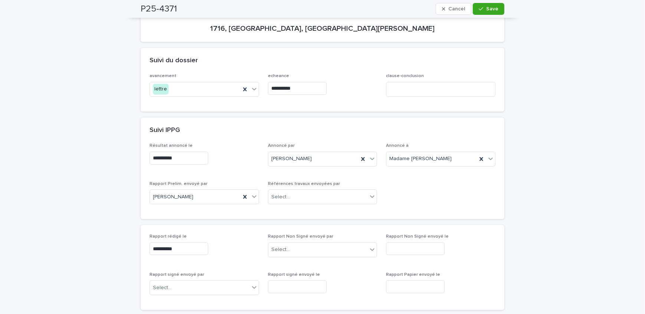
type input "**********"
click at [498, 10] on button "Save" at bounding box center [489, 9] width 32 height 12
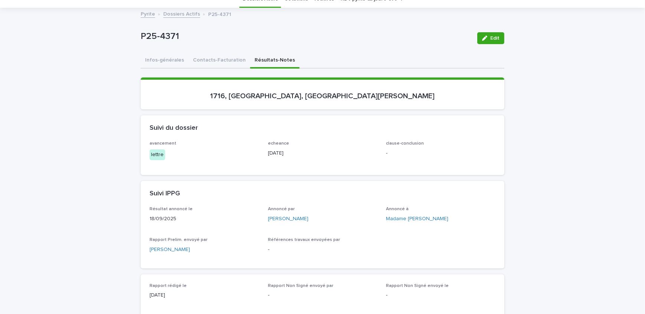
click at [172, 13] on link "Dossiers Actifs" at bounding box center [181, 13] width 37 height 9
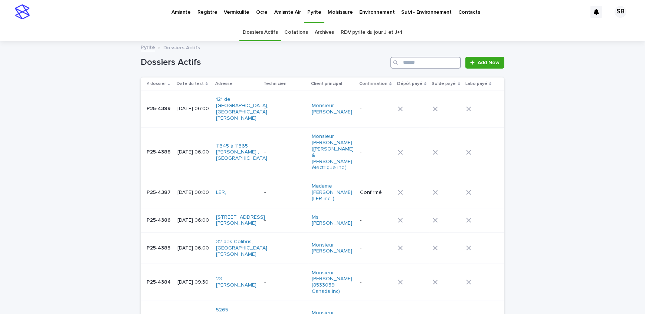
click at [408, 63] on input "Search" at bounding box center [426, 63] width 71 height 12
type input "****"
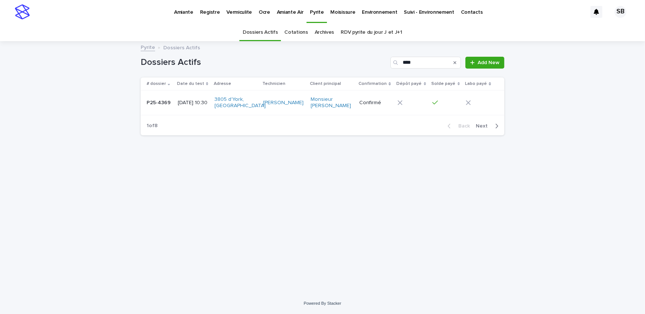
click at [178, 108] on div "[DATE] 10:30" at bounding box center [193, 103] width 31 height 12
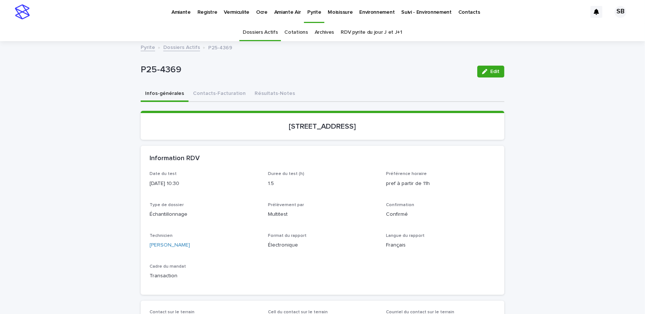
drag, startPoint x: 123, startPoint y: 138, endPoint x: 128, endPoint y: 143, distance: 7.1
click at [215, 91] on button "Contacts-Facturation" at bounding box center [220, 95] width 62 height 16
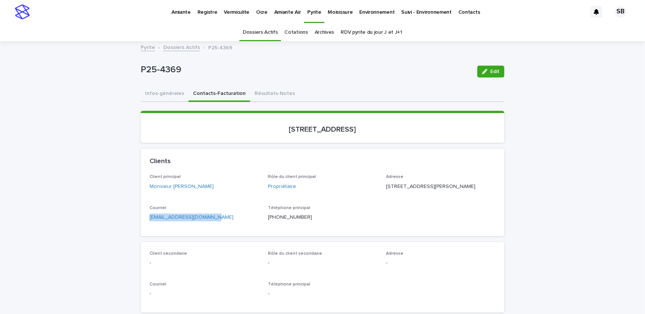
drag, startPoint x: 217, startPoint y: 237, endPoint x: 137, endPoint y: 242, distance: 80.3
click at [274, 94] on button "Résultats-Notes" at bounding box center [274, 95] width 49 height 16
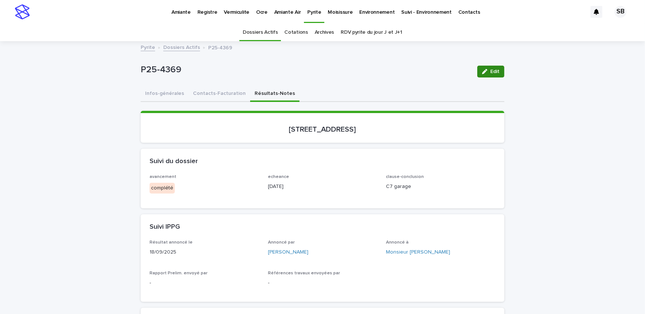
click at [491, 71] on span "Edit" at bounding box center [494, 71] width 9 height 5
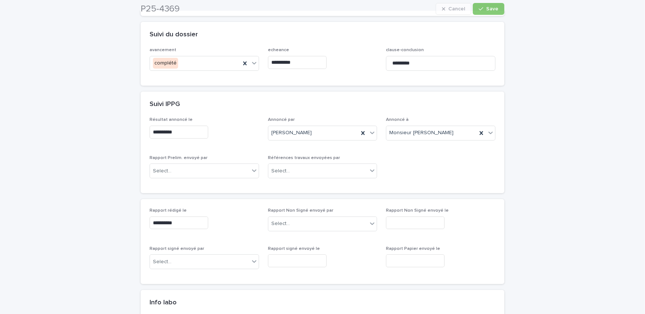
scroll to position [135, 0]
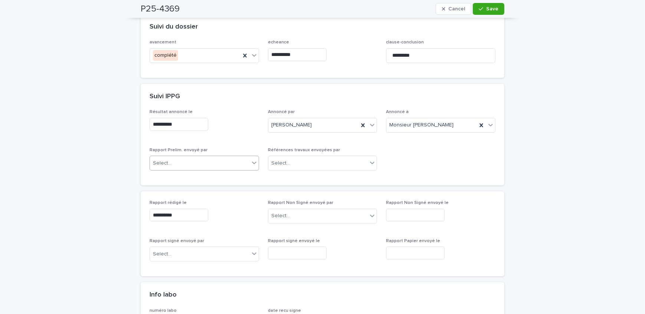
click at [196, 163] on div "Select..." at bounding box center [200, 163] width 100 height 12
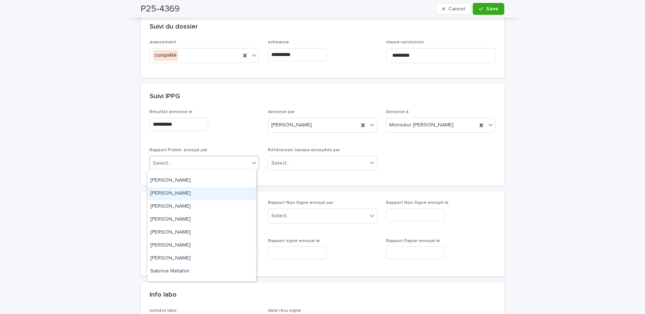
scroll to position [97, 0]
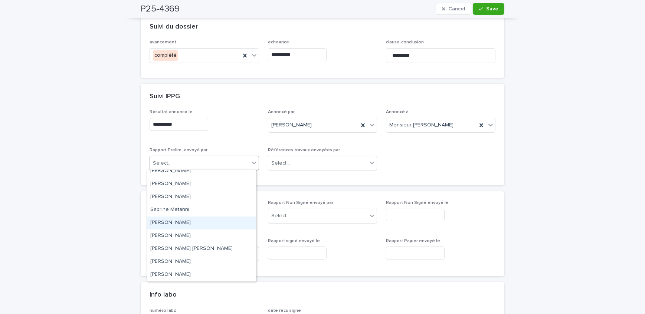
click at [185, 219] on div "[PERSON_NAME]" at bounding box center [201, 223] width 109 height 13
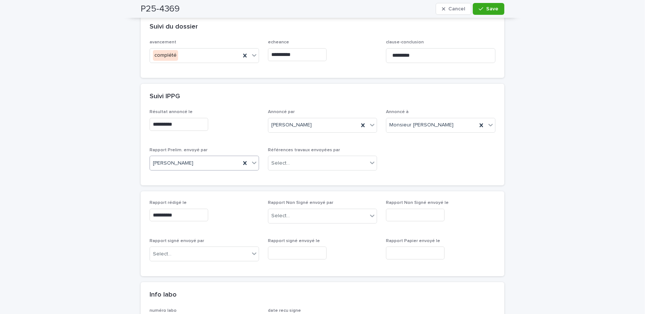
click at [495, 11] on span "Save" at bounding box center [492, 8] width 12 height 5
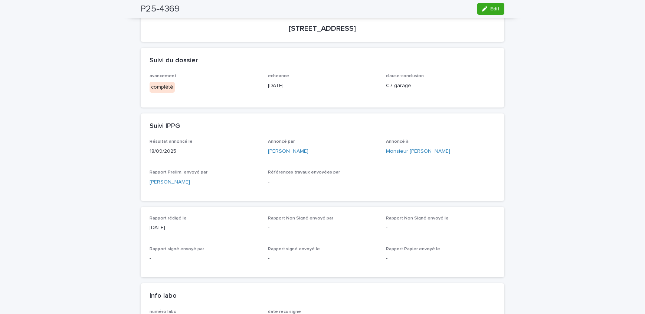
scroll to position [33, 0]
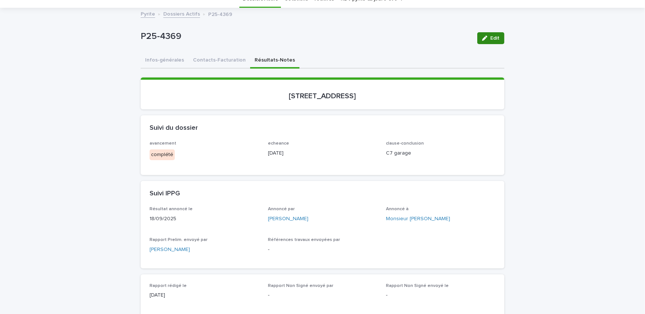
click at [480, 40] on button "Edit" at bounding box center [490, 38] width 27 height 12
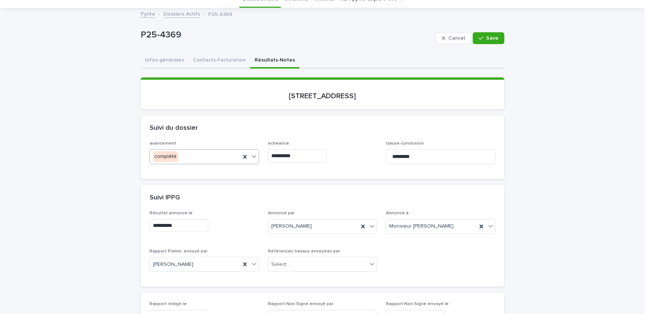
click at [199, 156] on div "complété" at bounding box center [195, 157] width 91 height 12
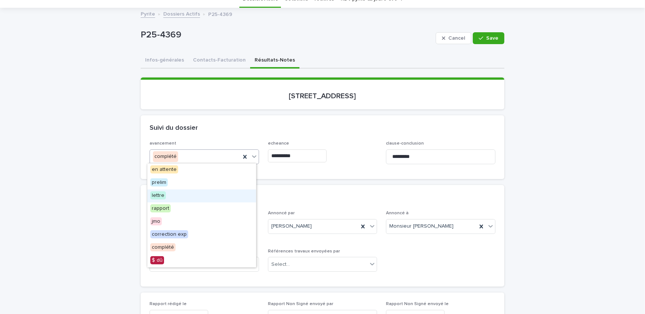
click at [184, 192] on div "lettre" at bounding box center [201, 196] width 109 height 13
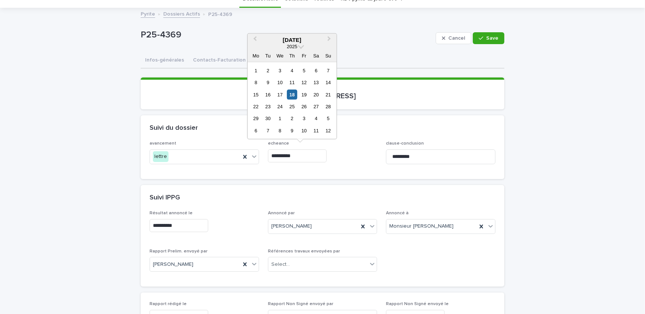
click at [314, 150] on input "**********" at bounding box center [297, 156] width 59 height 13
click at [256, 100] on div "15 16 17 18 19 20 21" at bounding box center [292, 95] width 84 height 12
click at [256, 104] on div "22" at bounding box center [256, 107] width 10 height 10
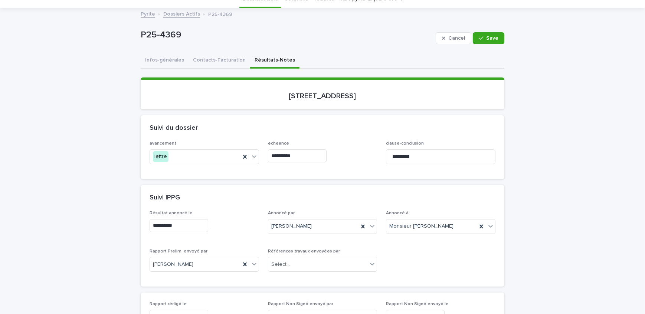
type input "**********"
drag, startPoint x: 486, startPoint y: 35, endPoint x: 516, endPoint y: 55, distance: 35.3
click at [486, 36] on span "Save" at bounding box center [492, 38] width 12 height 5
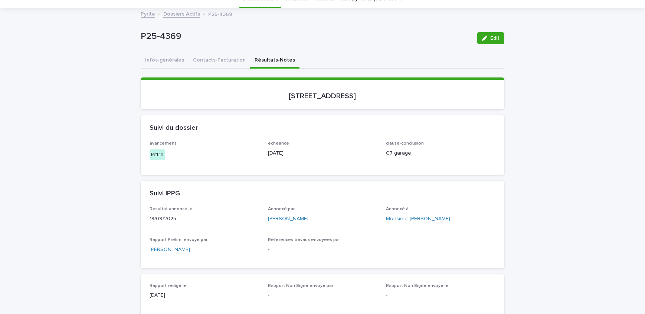
click at [184, 10] on link "Dossiers Actifs" at bounding box center [181, 13] width 37 height 9
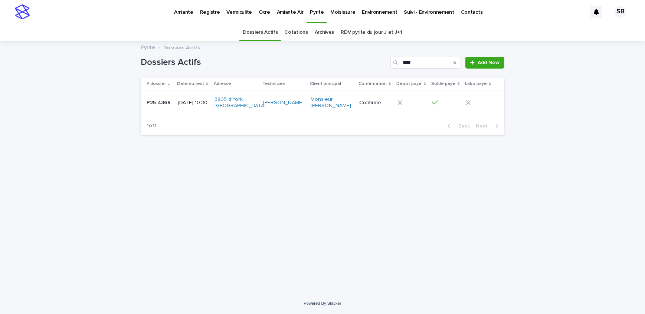
click at [456, 61] on icon "Search" at bounding box center [455, 63] width 3 height 4
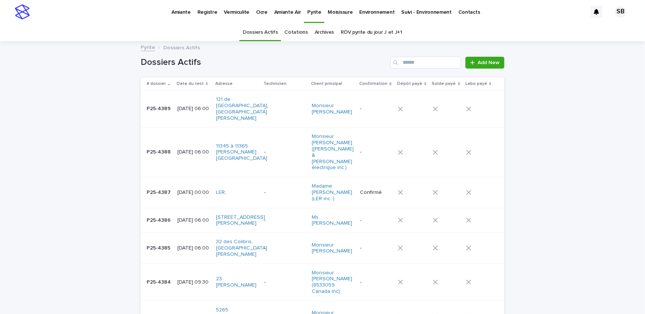
click at [186, 16] on link "Amiante" at bounding box center [181, 11] width 26 height 23
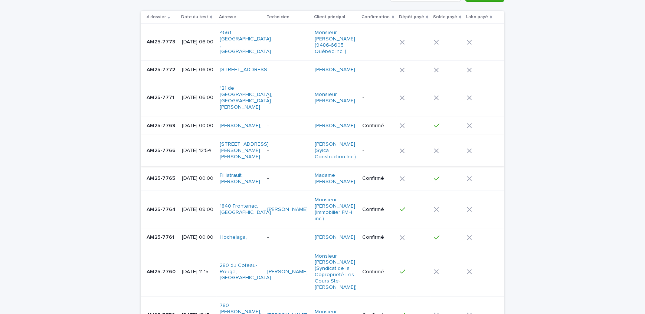
scroll to position [67, 0]
click at [165, 213] on p "AM25-7764" at bounding box center [162, 209] width 30 height 8
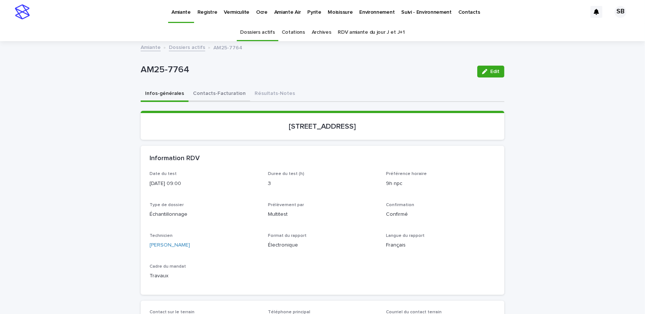
click at [206, 95] on button "Contacts-Facturation" at bounding box center [220, 95] width 62 height 16
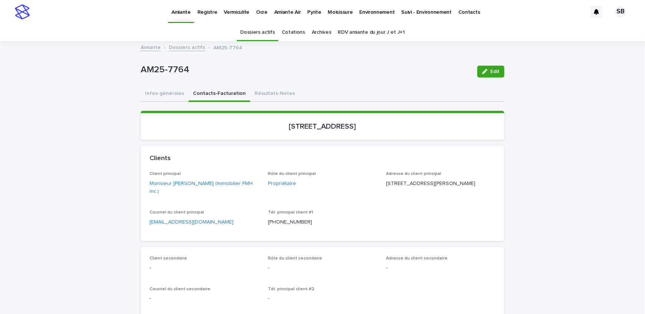
click at [170, 94] on button "Infos-générales" at bounding box center [165, 95] width 48 height 16
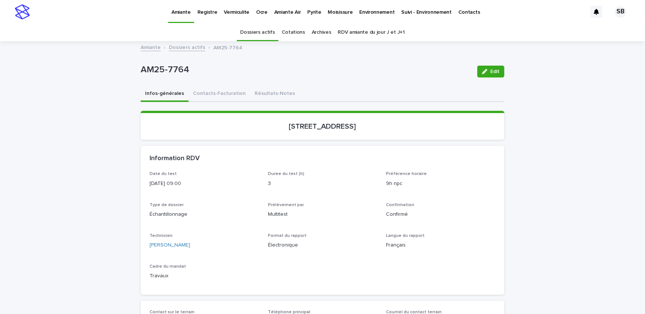
click at [182, 48] on link "Dossiers actifs" at bounding box center [187, 47] width 36 height 9
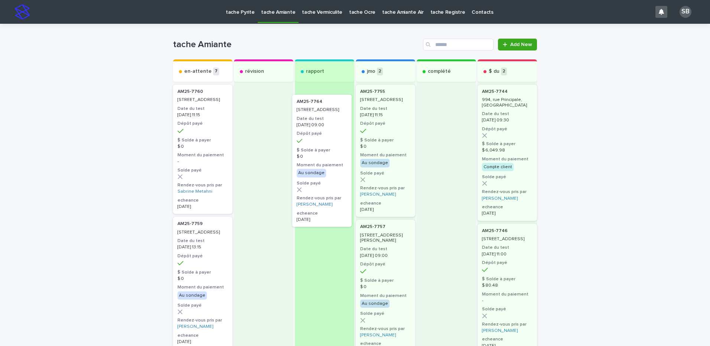
drag, startPoint x: 193, startPoint y: 123, endPoint x: 320, endPoint y: 133, distance: 126.6
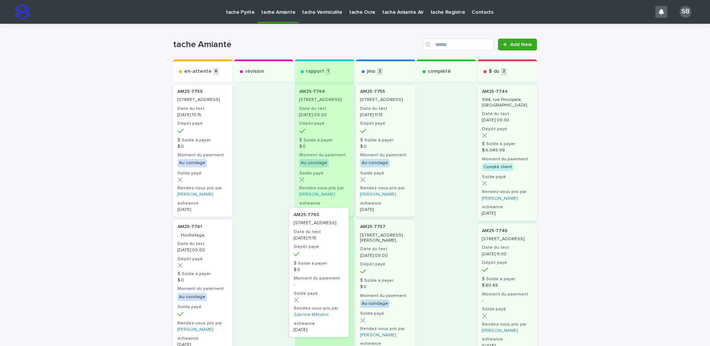
drag, startPoint x: 204, startPoint y: 156, endPoint x: 249, endPoint y: 239, distance: 94.7
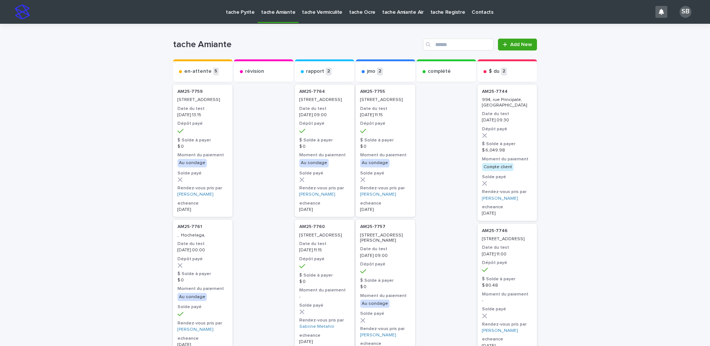
click at [314, 8] on p "tache Vermiculite" at bounding box center [322, 8] width 40 height 16
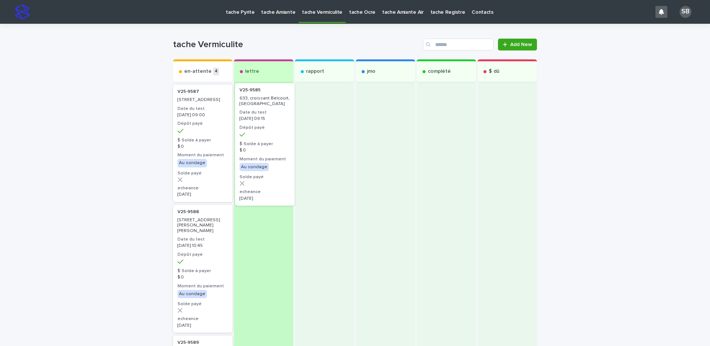
drag, startPoint x: 190, startPoint y: 131, endPoint x: 258, endPoint y: 129, distance: 67.6
click at [258, 129] on div "en-attente 4 V25-9585 633, croissant [GEOGRAPHIC_DATA], [GEOGRAPHIC_DATA] Date …" at bounding box center [355, 300] width 364 height 482
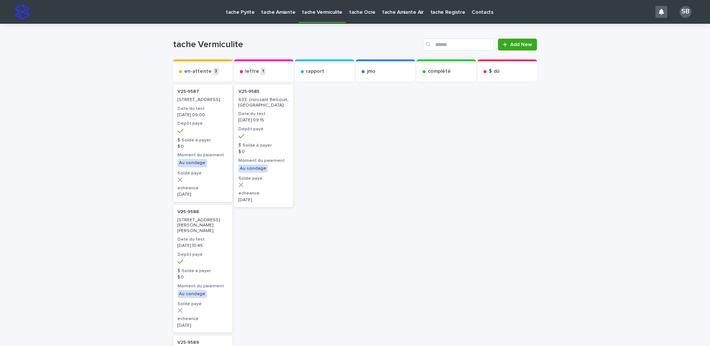
click at [266, 15] on p "tache Amiante" at bounding box center [278, 8] width 34 height 16
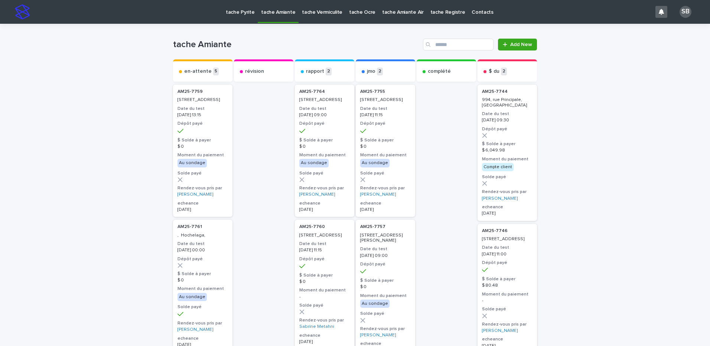
click at [309, 12] on p "tache Vermiculite" at bounding box center [322, 8] width 40 height 16
